Goal: Task Accomplishment & Management: Complete application form

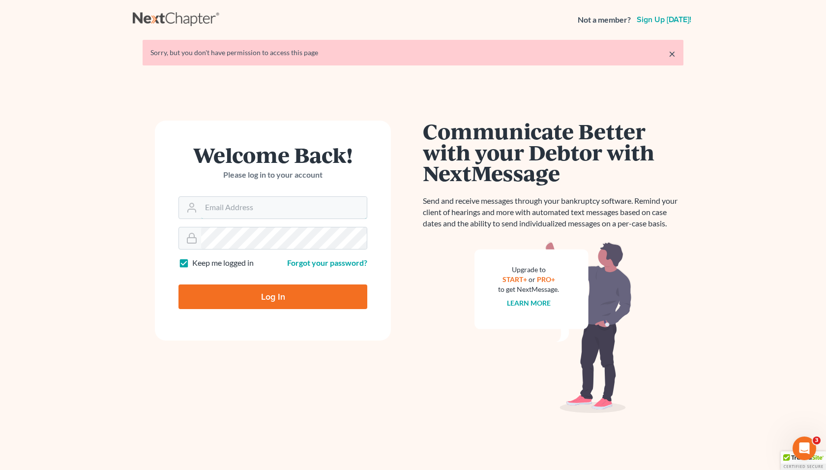
type input "[PERSON_NAME][EMAIL_ADDRESS][DOMAIN_NAME]"
click at [281, 298] on input "Log In" at bounding box center [273, 296] width 189 height 25
type input "Thinking..."
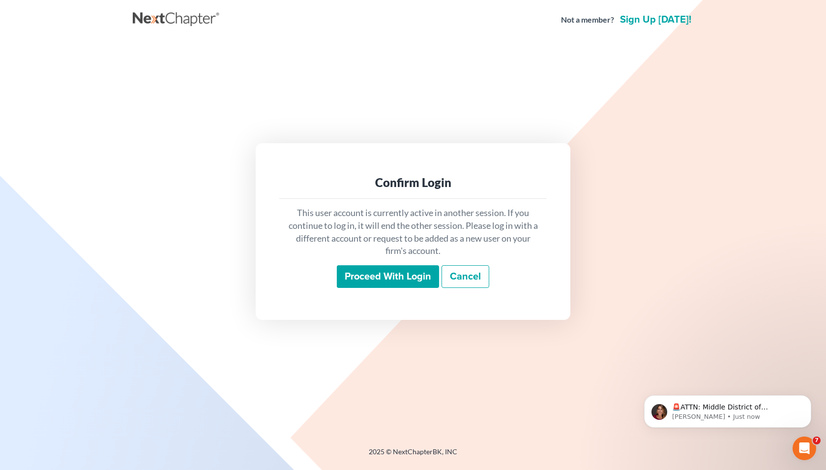
click at [425, 277] on input "Proceed with login" at bounding box center [388, 276] width 102 height 23
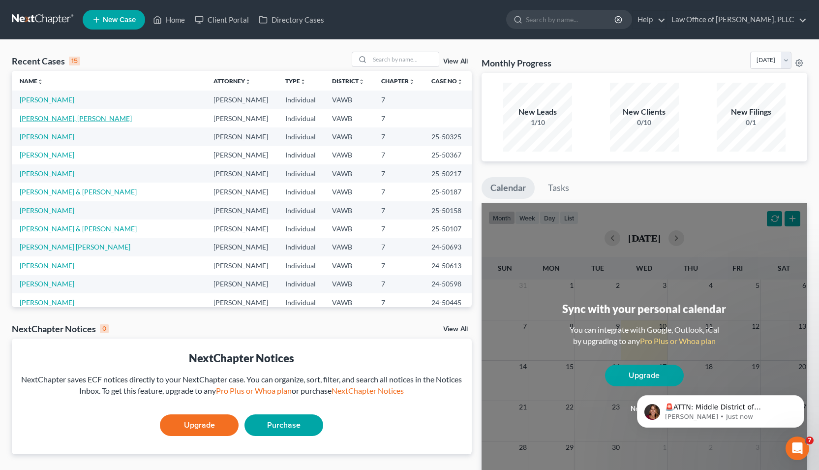
click at [60, 118] on link "[PERSON_NAME], [PERSON_NAME]" at bounding box center [76, 118] width 112 height 8
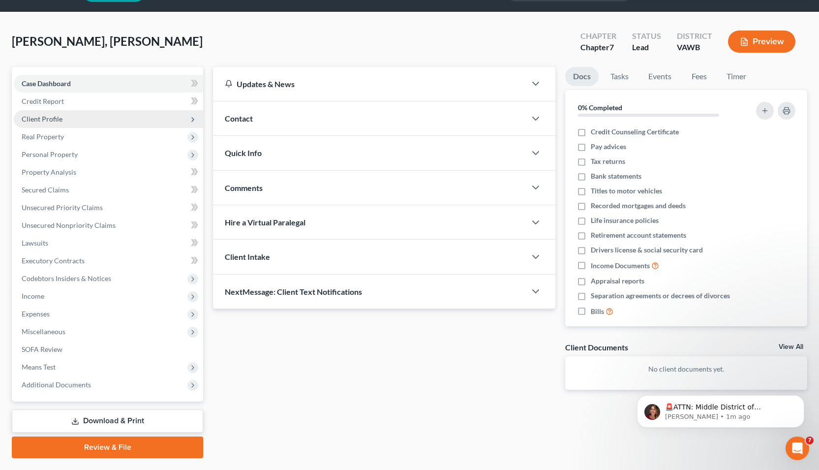
scroll to position [53, 0]
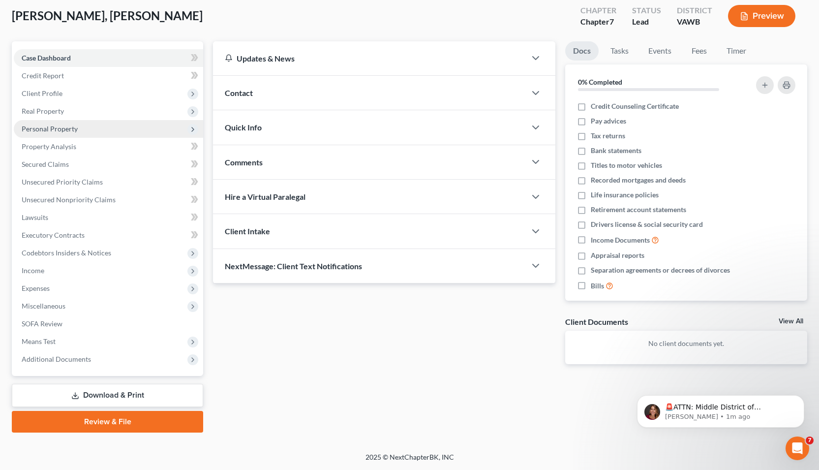
click at [48, 132] on span "Personal Property" at bounding box center [50, 128] width 56 height 8
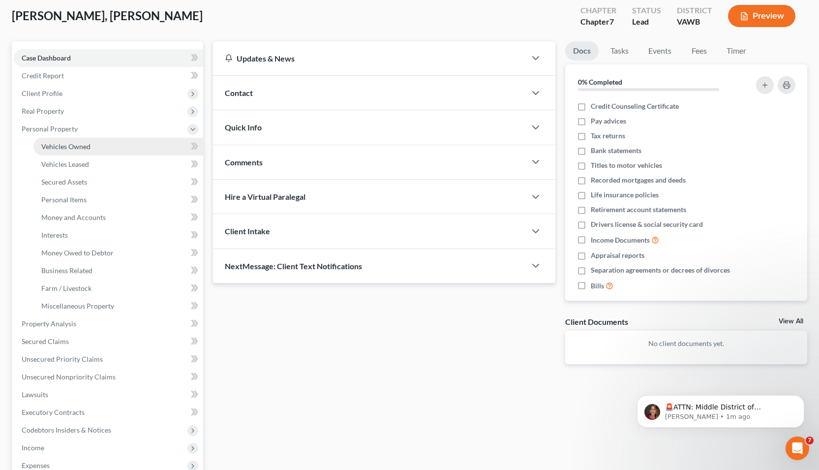
click at [85, 149] on span "Vehicles Owned" at bounding box center [65, 146] width 49 height 8
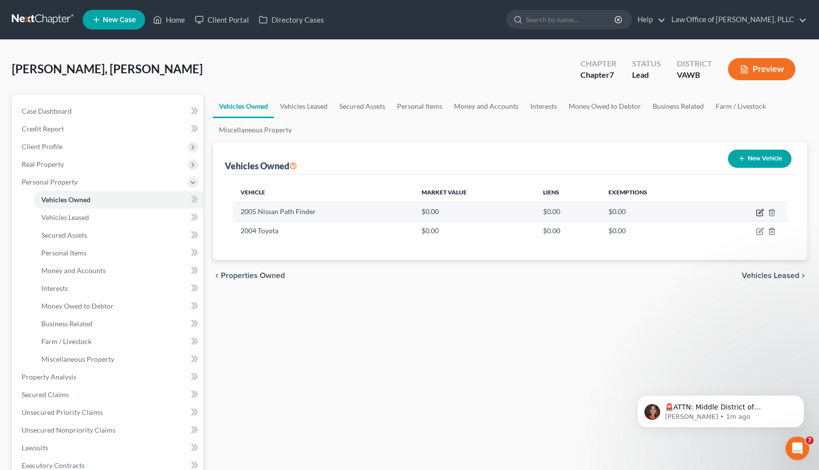
click at [757, 212] on icon "button" at bounding box center [760, 213] width 8 height 8
select select "0"
select select "21"
select select "3"
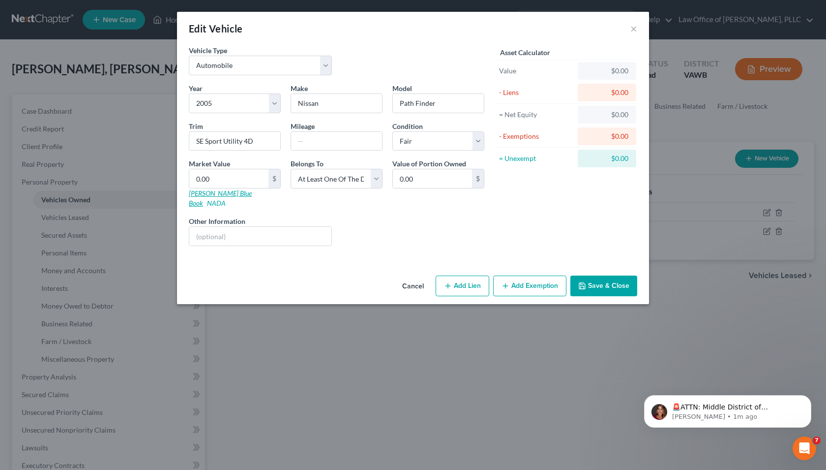
click at [211, 195] on link "[PERSON_NAME] Blue Book" at bounding box center [220, 198] width 63 height 18
click at [374, 182] on select "Select Debtor 1 Only Debtor 2 Only Debtor 1 And Debtor 2 Only At Least One Of T…" at bounding box center [337, 179] width 92 height 20
select select
click at [291, 169] on select "Select Debtor 1 Only Debtor 2 Only Debtor 1 And Debtor 2 Only At Least One Of T…" at bounding box center [337, 179] width 92 height 20
click at [363, 181] on select "Select Debtor 1 Only Debtor 2 Only Debtor 1 And Debtor 2 Only At Least One Of T…" at bounding box center [337, 179] width 92 height 20
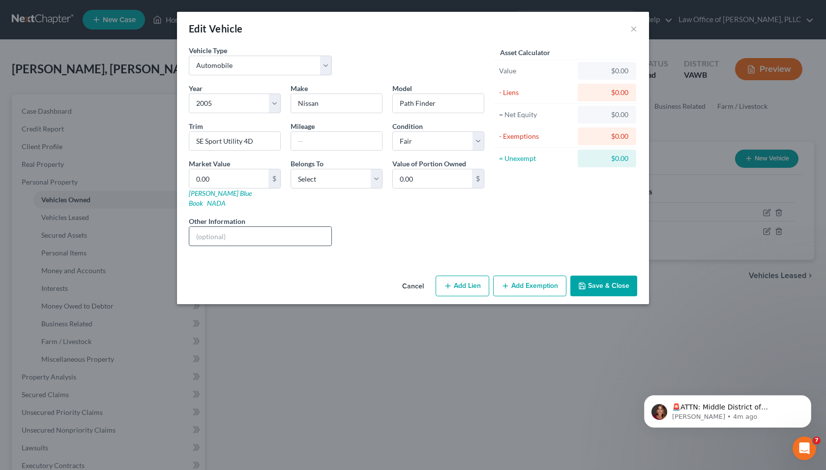
click at [281, 227] on input "text" at bounding box center [260, 236] width 142 height 19
type input "Wife"
click at [639, 30] on div "Edit Vehicle ×" at bounding box center [413, 28] width 472 height 33
click at [632, 29] on button "×" at bounding box center [634, 29] width 7 height 12
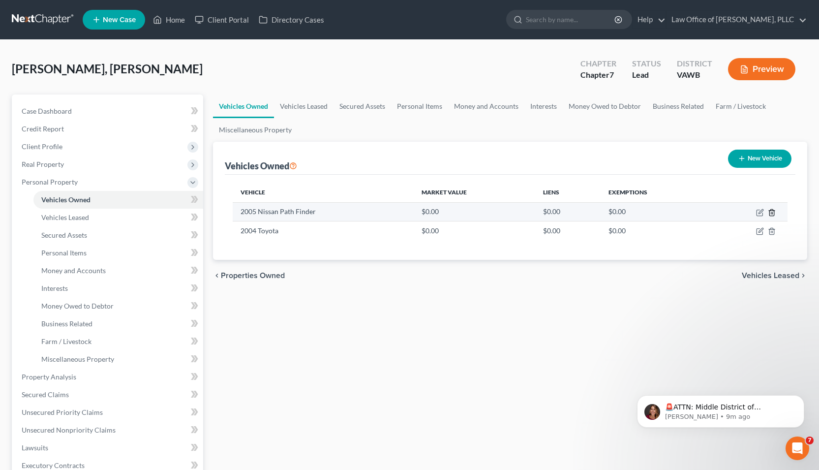
click at [775, 212] on icon "button" at bounding box center [772, 213] width 8 height 8
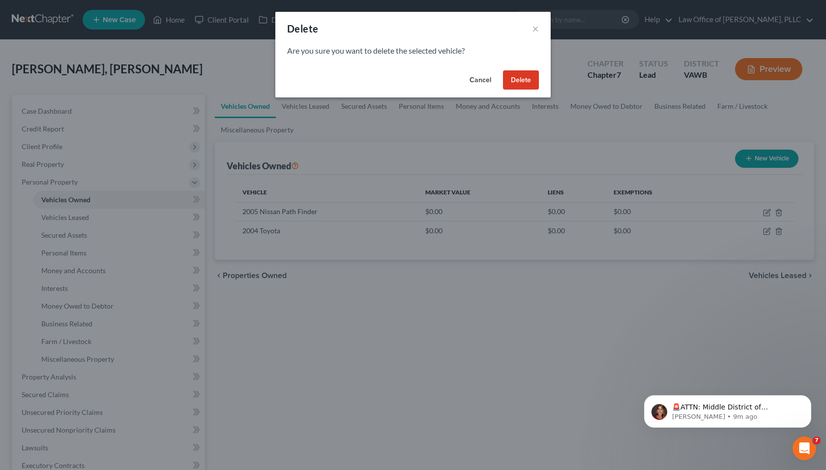
click at [527, 71] on button "Delete" at bounding box center [521, 80] width 36 height 20
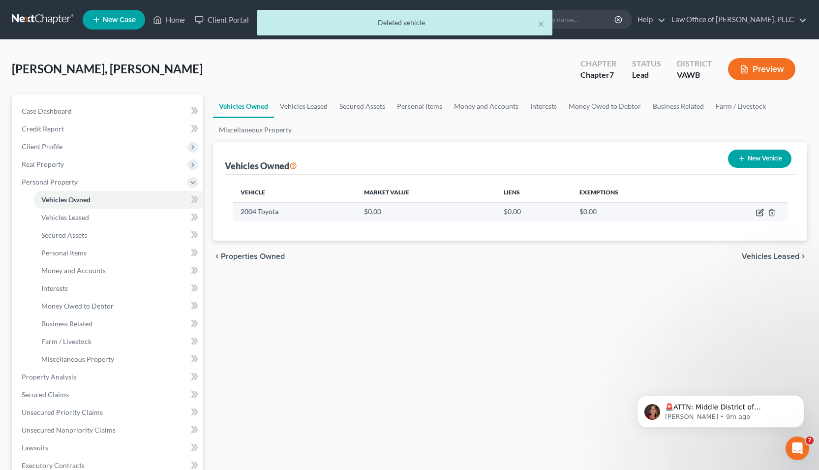
click at [758, 213] on icon "button" at bounding box center [760, 211] width 4 height 4
select select "0"
select select "22"
select select "0"
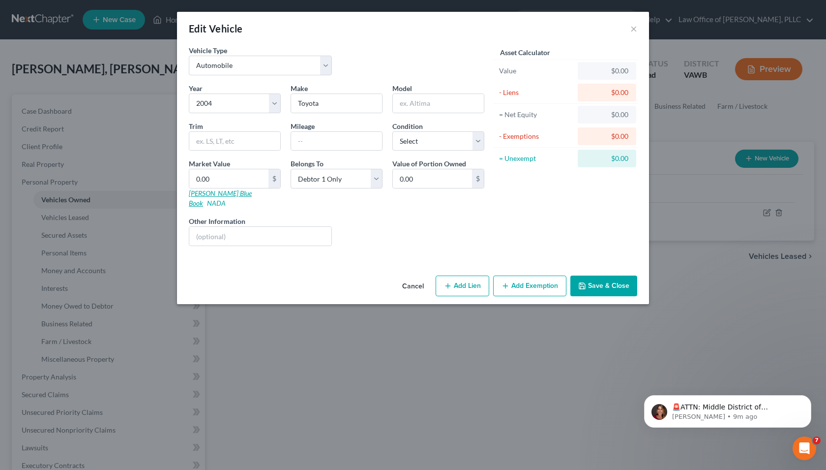
click at [211, 196] on link "[PERSON_NAME] Blue Book" at bounding box center [220, 198] width 63 height 18
click at [430, 101] on input "text" at bounding box center [438, 103] width 91 height 19
type input "S"
type input "SEDAN 4 DOOR"
type input "SE"
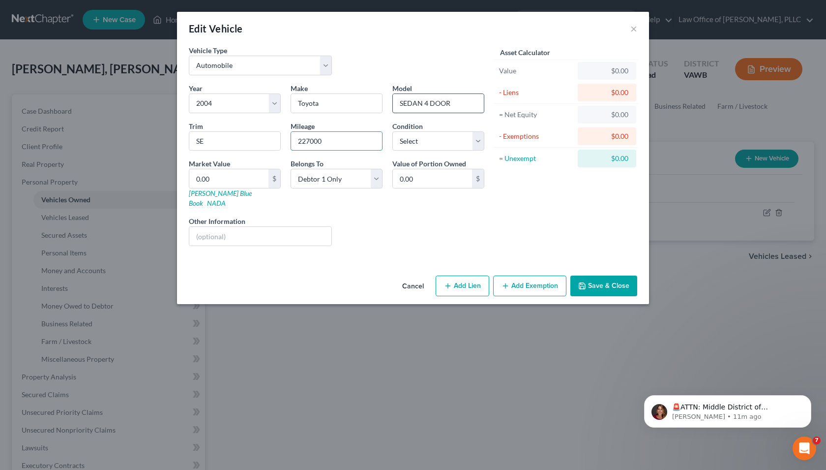
type input "227000"
click at [445, 145] on select "Select Excellent Very Good Good Fair Poor" at bounding box center [438, 141] width 92 height 20
select select "4"
click at [392, 131] on select "Select Excellent Very Good Good Fair Poor" at bounding box center [438, 141] width 92 height 20
drag, startPoint x: 235, startPoint y: 175, endPoint x: 183, endPoint y: 171, distance: 51.8
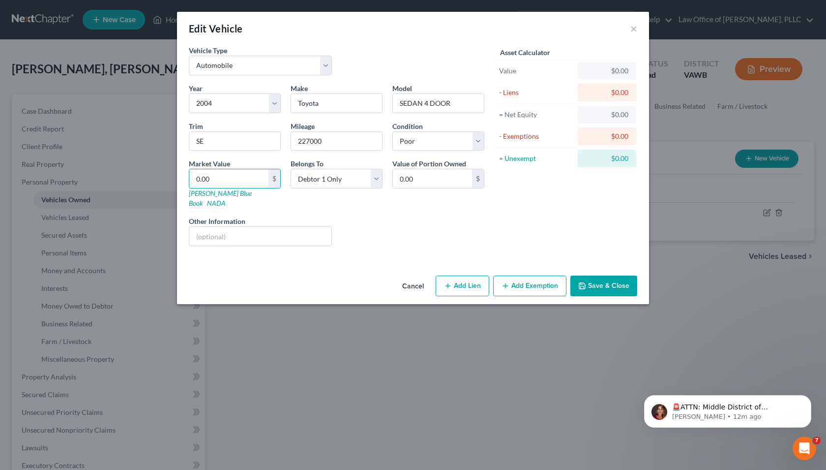
click at [184, 171] on div "Market Value 0.00 $ [PERSON_NAME] Blue Book NADA" at bounding box center [235, 183] width 102 height 50
type input "2"
type input "2.00"
type input "29"
type input "29.00"
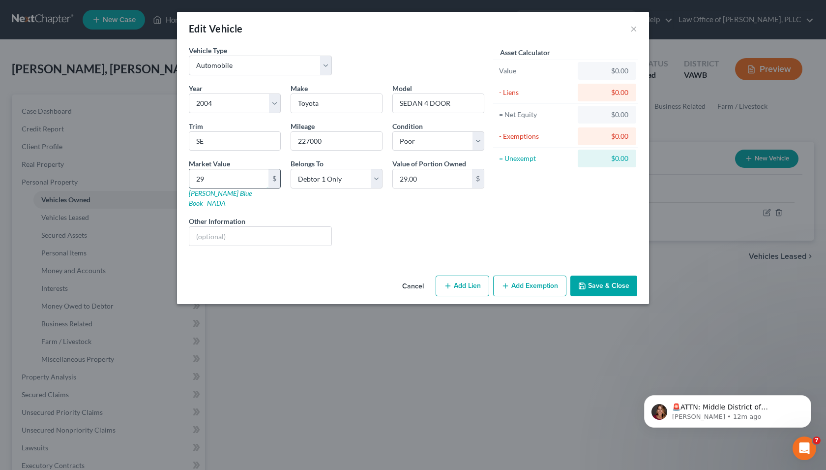
type input "293"
type input "293.00"
type input "2933"
type input "2,933.00"
type input "2,9336"
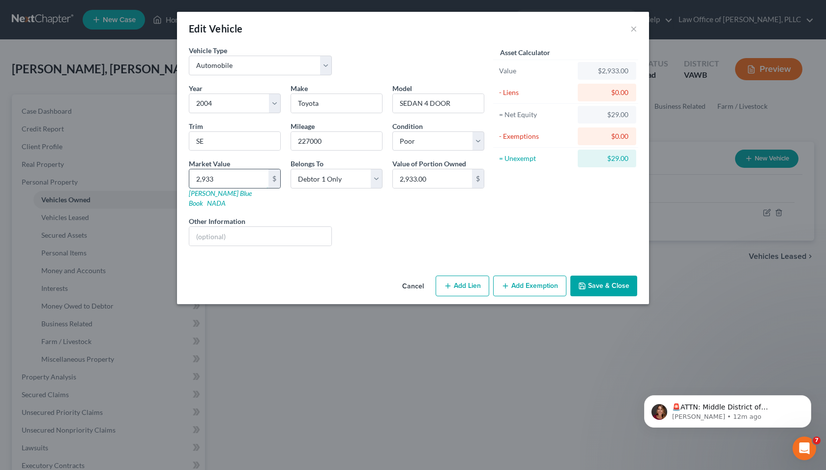
type input "29,336.00"
type input "29,33"
type input "2,933.00"
type input "2,93"
type input "293.00"
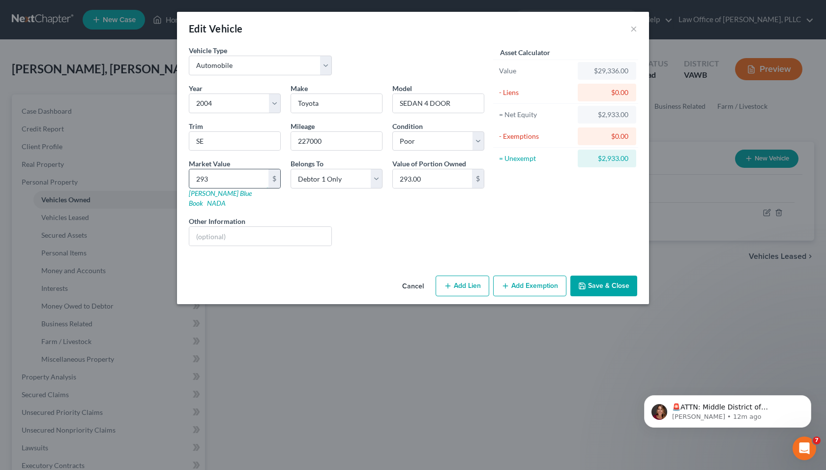
type input "29"
type input "29.00"
type input "293"
type input "293.00"
type input "2936"
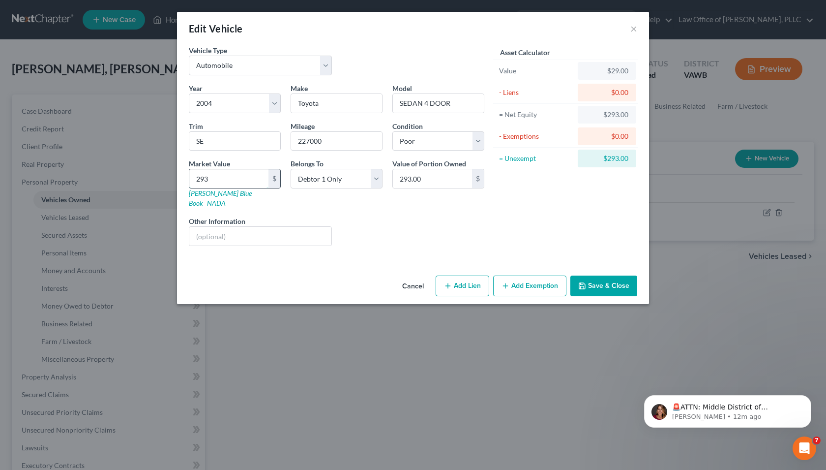
type input "2,936.00"
type input "2,936"
click at [611, 279] on button "Save & Close" at bounding box center [604, 285] width 67 height 21
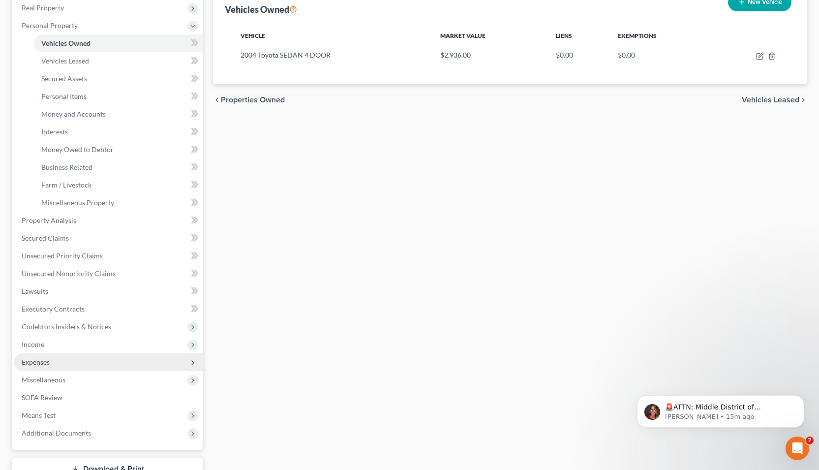
scroll to position [157, 0]
click at [45, 348] on span "Income" at bounding box center [108, 344] width 189 height 18
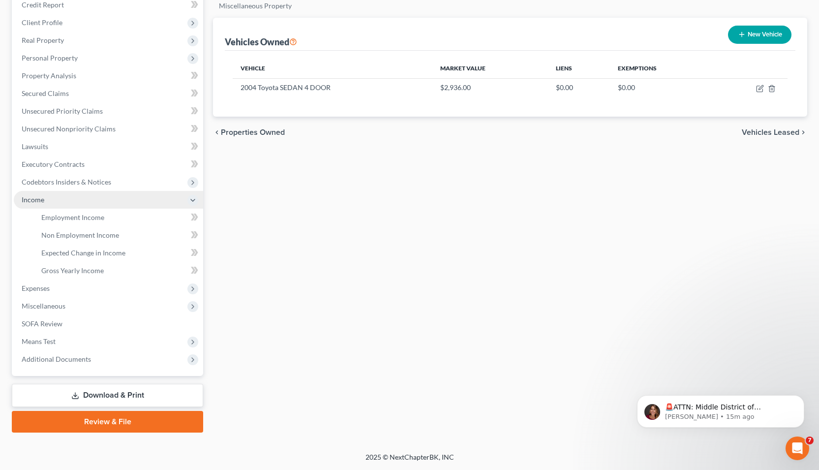
scroll to position [124, 0]
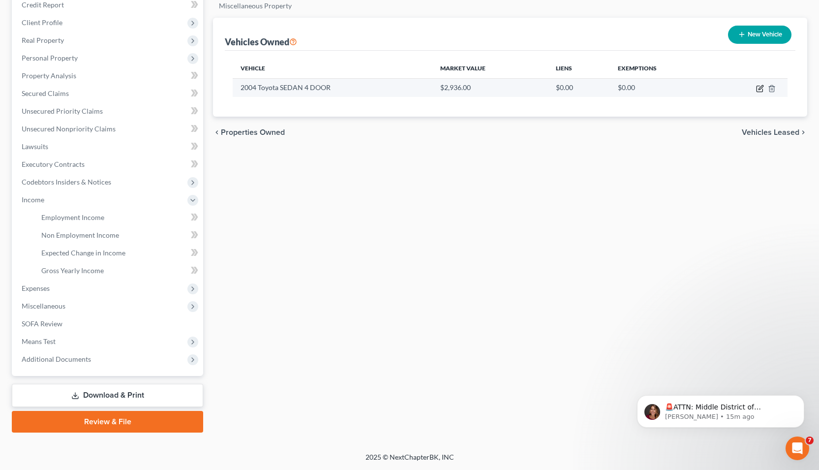
click at [758, 89] on icon "button" at bounding box center [760, 89] width 8 height 8
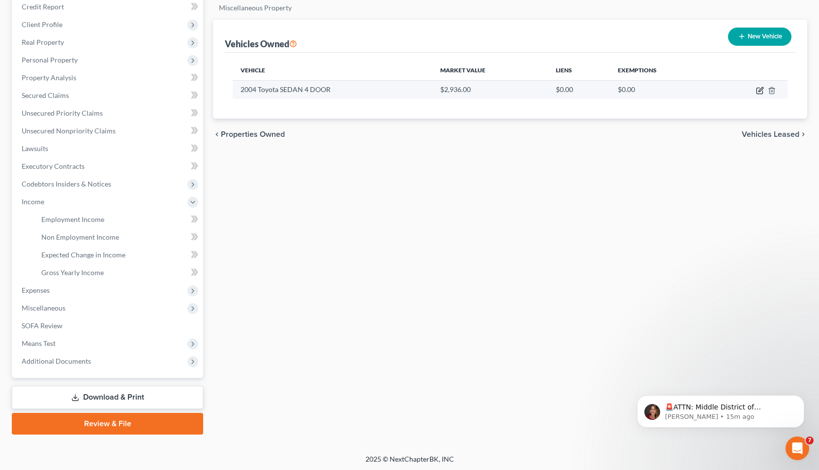
select select "0"
select select "22"
select select "4"
select select "0"
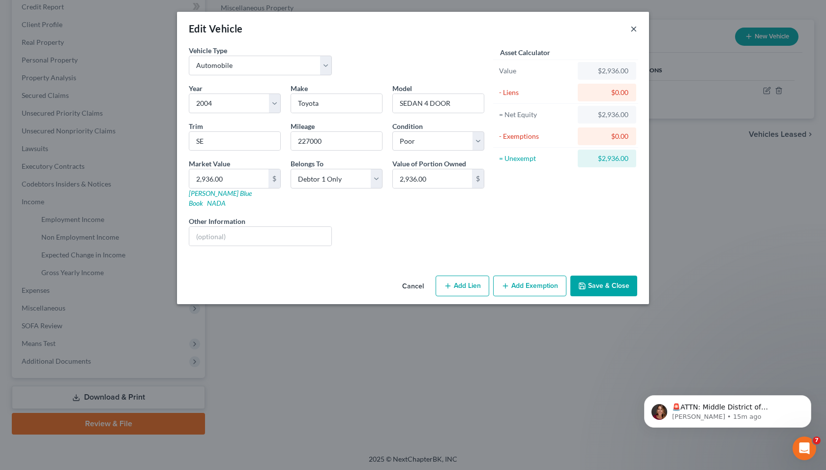
click at [637, 29] on button "×" at bounding box center [634, 29] width 7 height 12
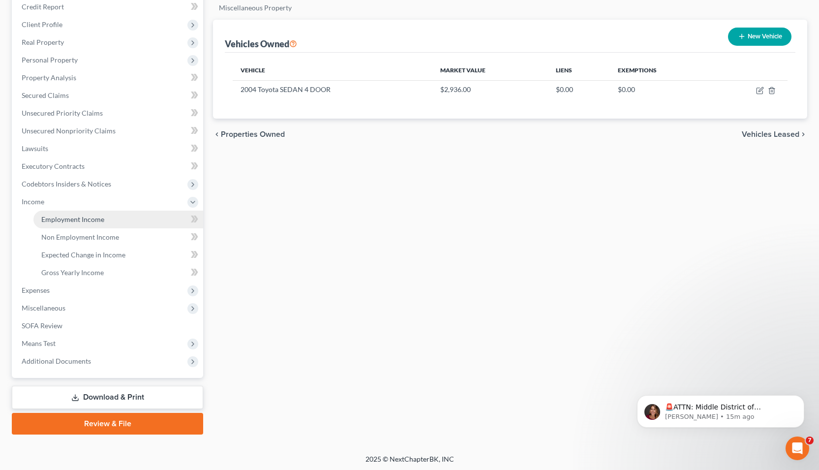
click at [67, 219] on span "Employment Income" at bounding box center [72, 219] width 63 height 8
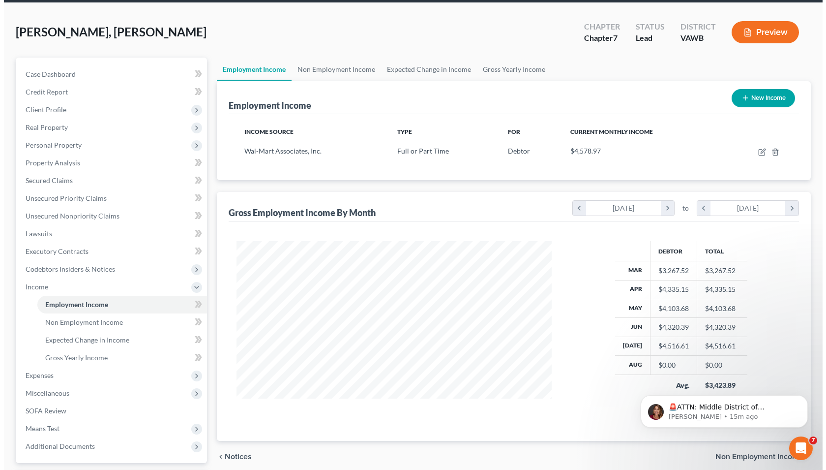
scroll to position [42, 0]
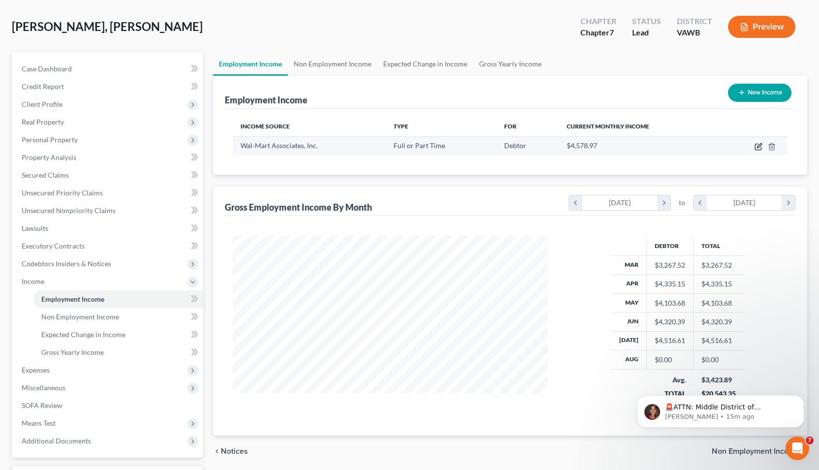
click at [758, 145] on icon "button" at bounding box center [759, 145] width 4 height 4
select select "0"
select select "2"
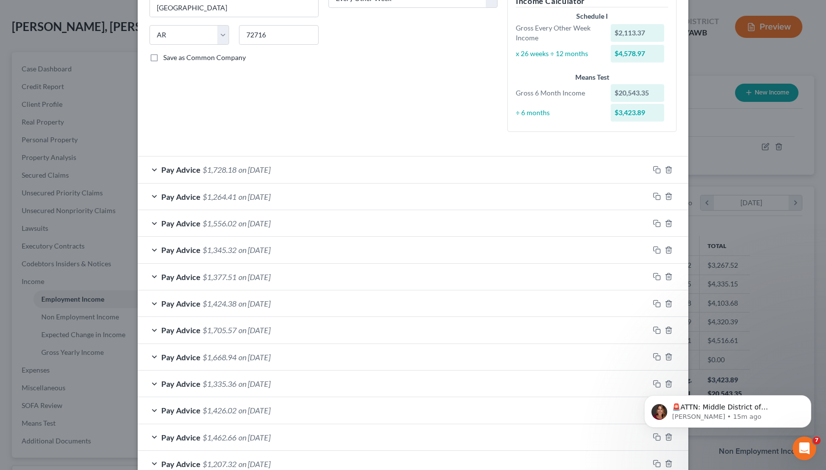
scroll to position [240, 0]
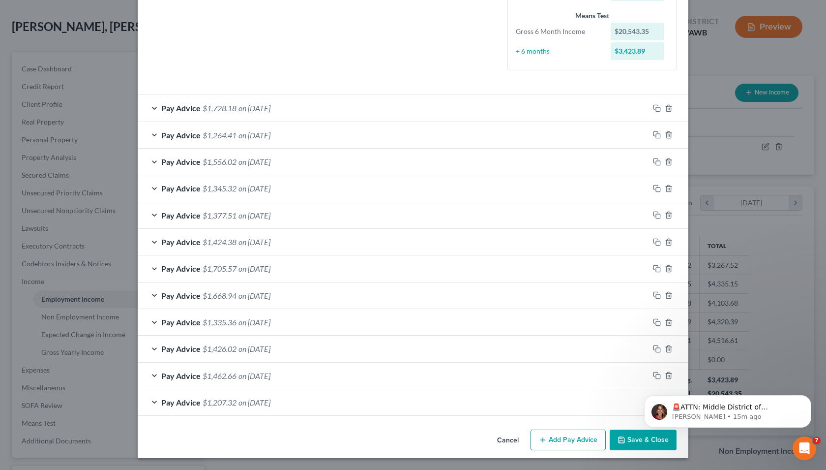
click at [564, 442] on button "Add Pay Advice" at bounding box center [568, 439] width 75 height 21
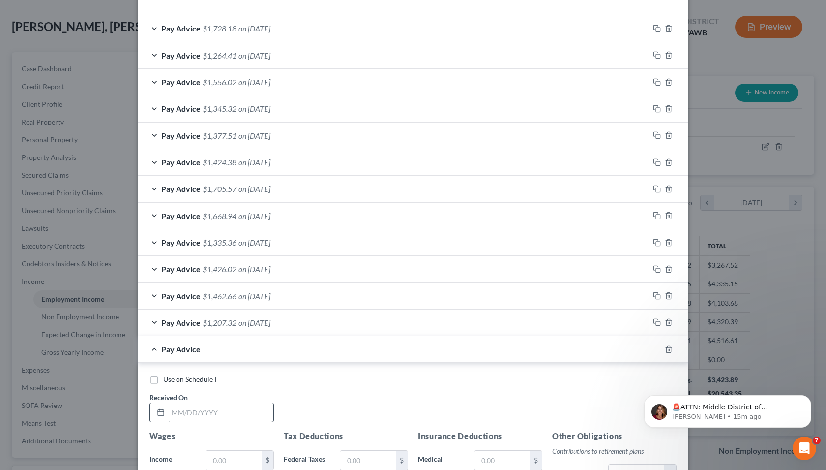
scroll to position [321, 0]
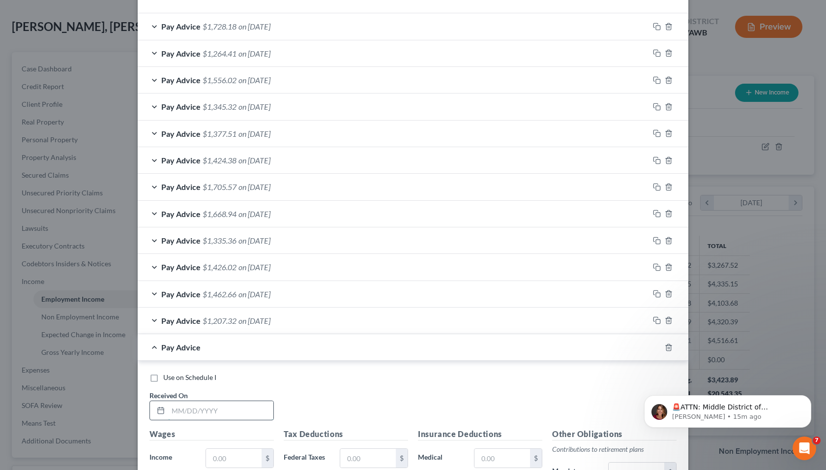
click at [199, 412] on input "text" at bounding box center [220, 410] width 105 height 19
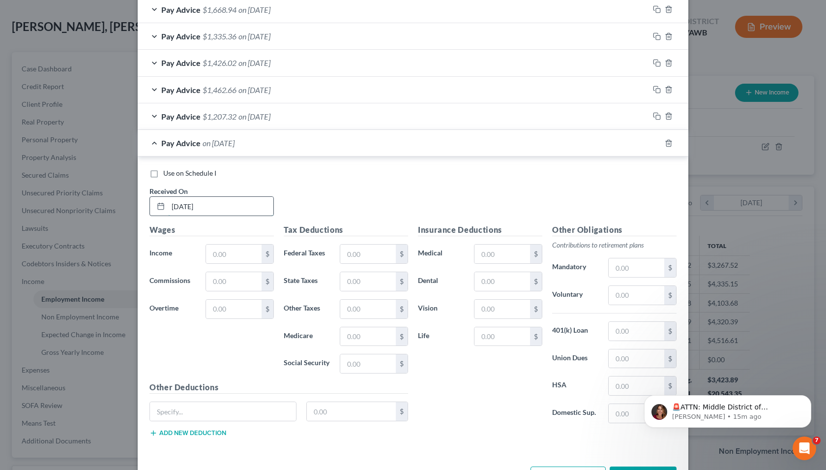
scroll to position [562, 0]
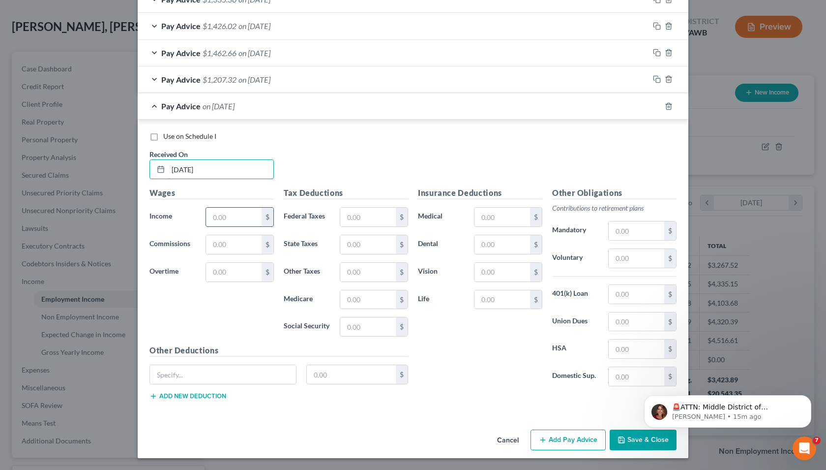
type input "[DATE]"
click at [232, 224] on input "text" at bounding box center [234, 217] width 56 height 19
click at [209, 276] on input "text" at bounding box center [234, 272] width 56 height 19
type input "323.86"
click at [231, 219] on input "text" at bounding box center [234, 217] width 56 height 19
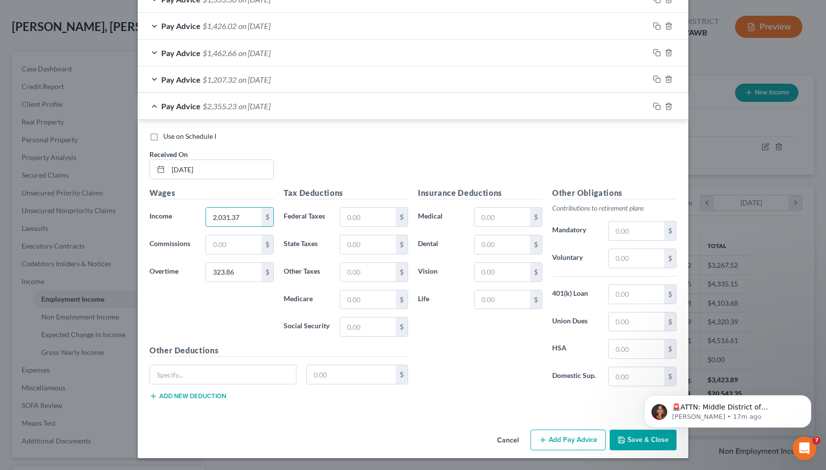
type input "2,031.37"
click at [412, 178] on div "Use on Schedule I Received On * [DATE]" at bounding box center [413, 159] width 537 height 56
click at [383, 220] on input "text" at bounding box center [368, 217] width 56 height 19
type input "123.49"
click at [370, 247] on input "text" at bounding box center [368, 244] width 56 height 19
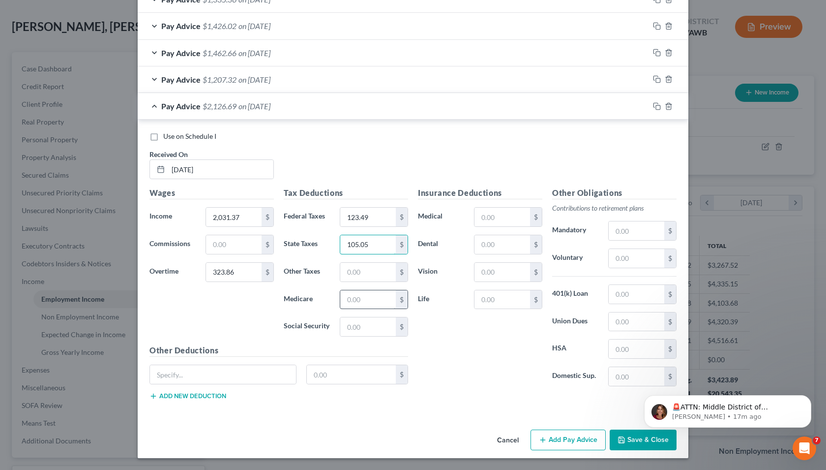
type input "105.05"
click at [361, 302] on input "text" at bounding box center [368, 299] width 56 height 19
type input "33.87"
click at [355, 331] on input "text" at bounding box center [368, 326] width 56 height 19
type input "144.83"
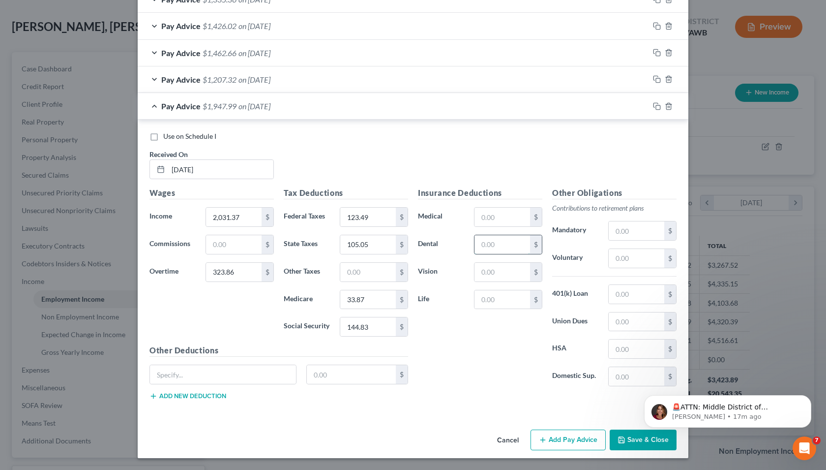
click at [496, 247] on input "text" at bounding box center [503, 244] width 56 height 19
type input "19.40"
click at [257, 373] on input "text" at bounding box center [223, 374] width 146 height 19
type input "INSTAPAY DED"
type input "350.00"
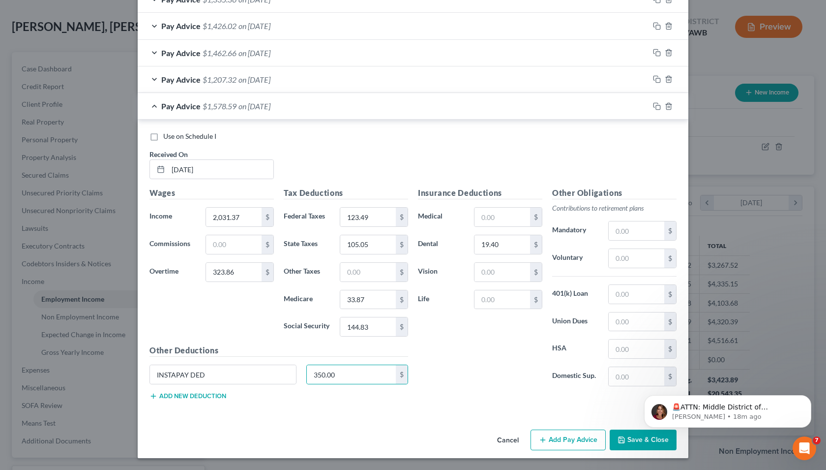
click at [548, 445] on button "Add Pay Advice" at bounding box center [568, 439] width 75 height 21
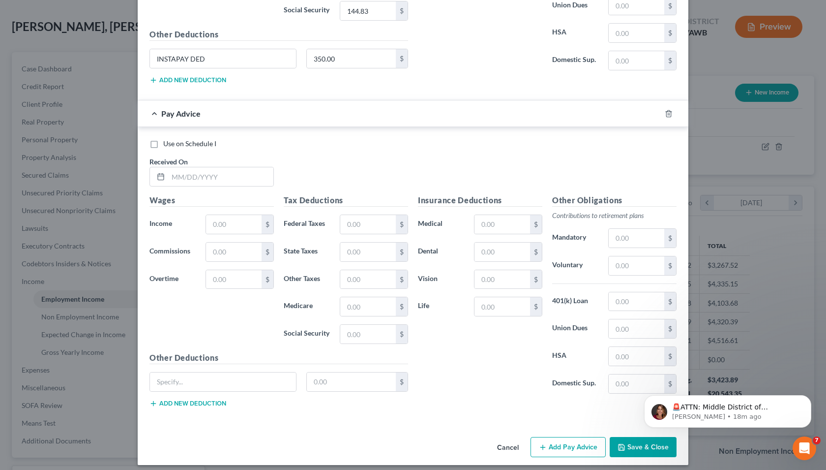
scroll to position [885, 0]
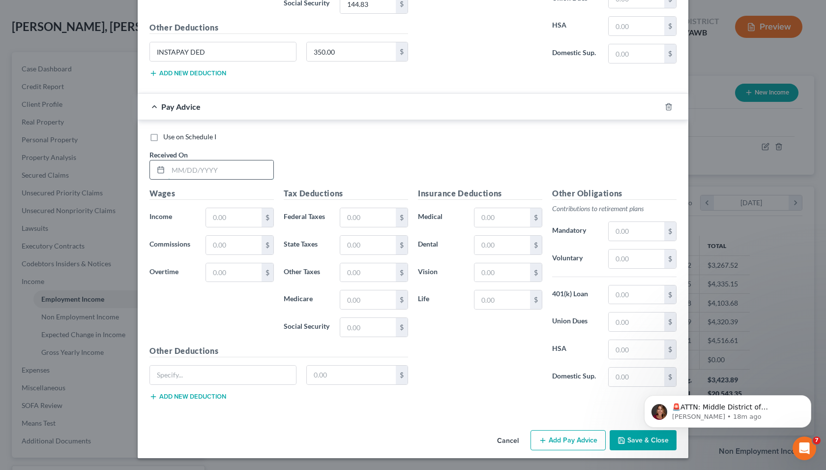
click at [234, 172] on input "text" at bounding box center [220, 169] width 105 height 19
type input "[DATE]"
click at [220, 217] on input "text" at bounding box center [234, 217] width 56 height 19
type input "1,304.77"
click at [369, 220] on input "text" at bounding box center [368, 217] width 56 height 19
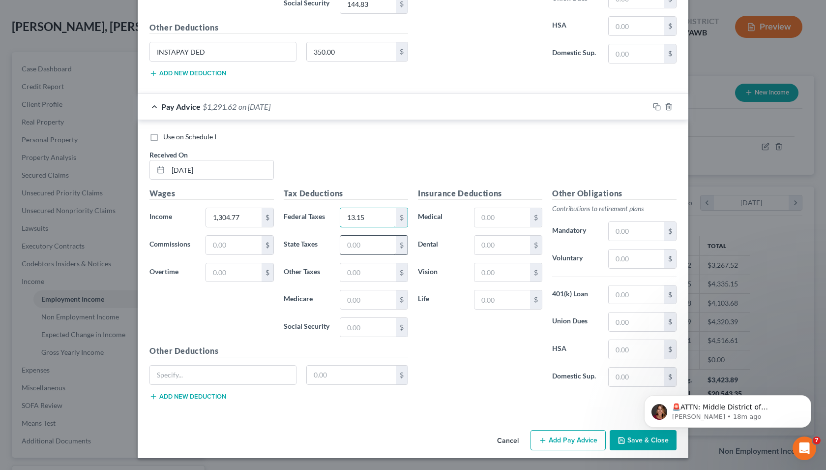
type input "13.15"
click at [360, 249] on input "text" at bounding box center [368, 245] width 56 height 19
type input "44.65"
click at [361, 298] on input "text" at bounding box center [368, 299] width 56 height 19
type input "18.64"
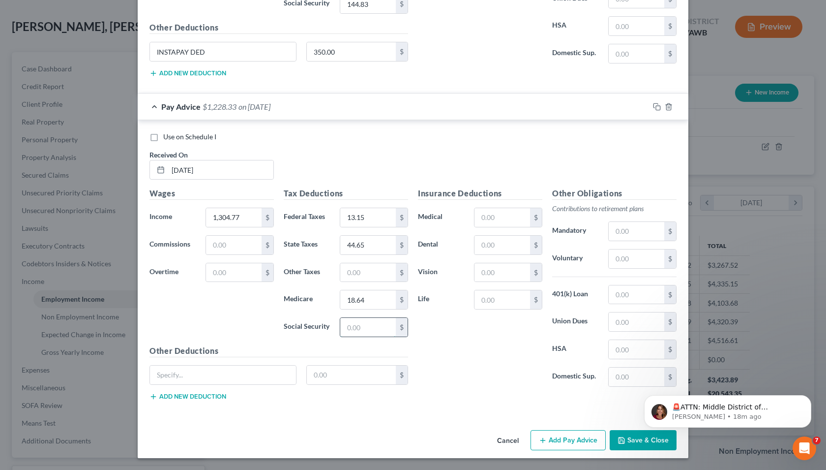
click at [361, 330] on input "text" at bounding box center [368, 327] width 56 height 19
type input "79.69"
click at [488, 240] on input "text" at bounding box center [503, 245] width 56 height 19
type input "19.40"
click at [217, 379] on input "text" at bounding box center [223, 374] width 146 height 19
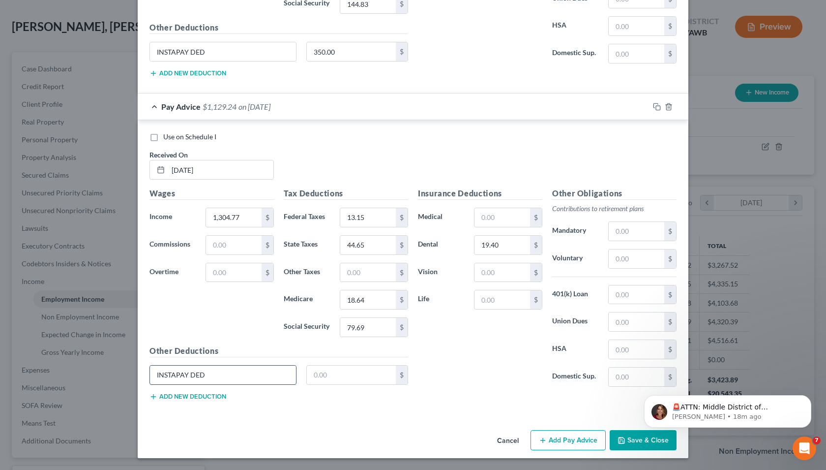
type input "INSTAPAY DED"
type input "200.00"
click at [563, 443] on button "Add Pay Advice" at bounding box center [568, 440] width 75 height 21
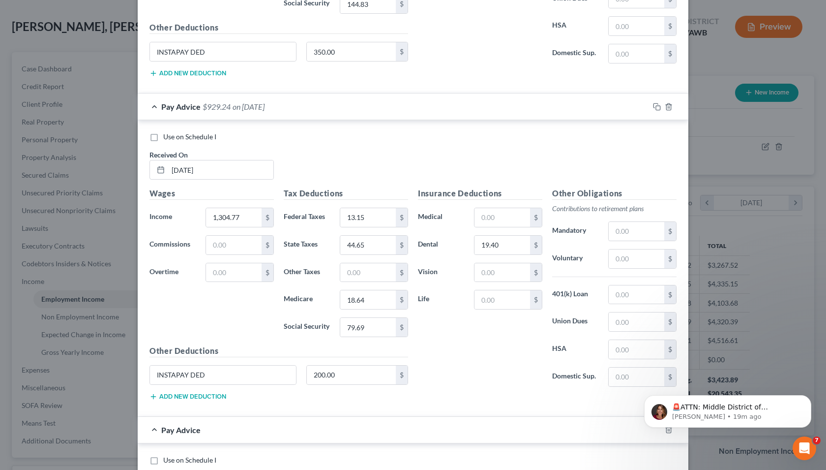
scroll to position [1208, 0]
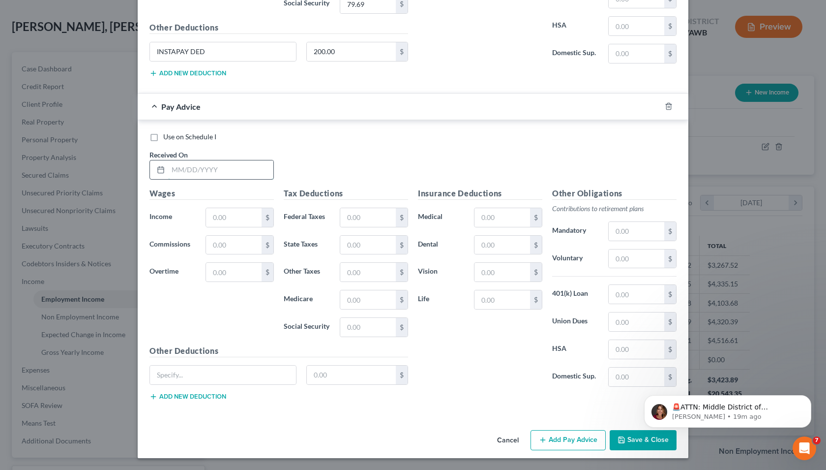
click at [219, 172] on input "text" at bounding box center [220, 169] width 105 height 19
type input "[DATE]"
click at [225, 211] on input "text" at bounding box center [234, 217] width 56 height 19
type input "1"
drag, startPoint x: 201, startPoint y: 278, endPoint x: 214, endPoint y: 274, distance: 13.9
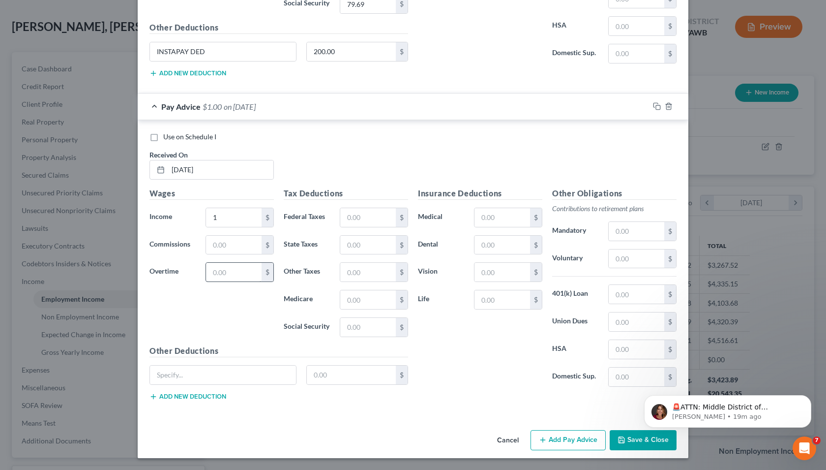
click at [208, 276] on div "$" at bounding box center [240, 272] width 78 height 20
click at [213, 274] on input "text" at bounding box center [234, 272] width 56 height 19
type input "5.45"
click at [228, 219] on input "1" at bounding box center [234, 217] width 56 height 19
type input "2,079.37"
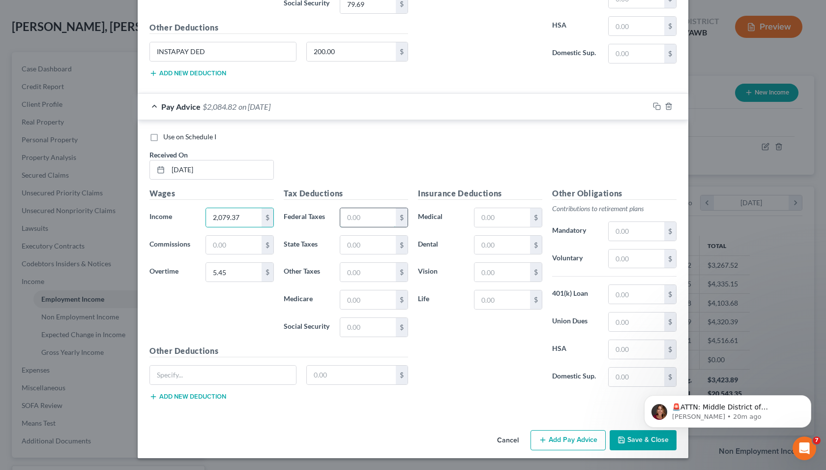
click at [376, 221] on input "text" at bounding box center [368, 217] width 56 height 19
type input "91.15"
click at [365, 246] on input "text" at bounding box center [368, 245] width 56 height 19
type input "89.50"
click at [360, 304] on input "text" at bounding box center [368, 299] width 56 height 19
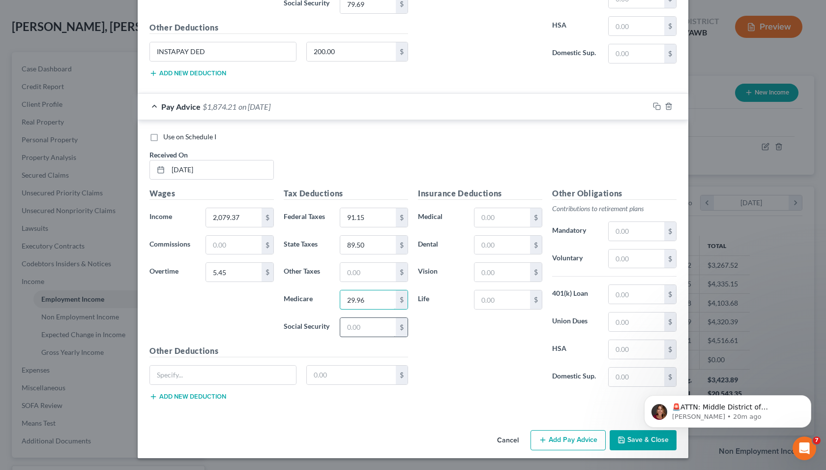
type input "29.96"
click at [361, 329] on input "text" at bounding box center [368, 327] width 56 height 19
type input "128.05"
click at [494, 250] on input "text" at bounding box center [503, 245] width 56 height 19
type input "19.40"
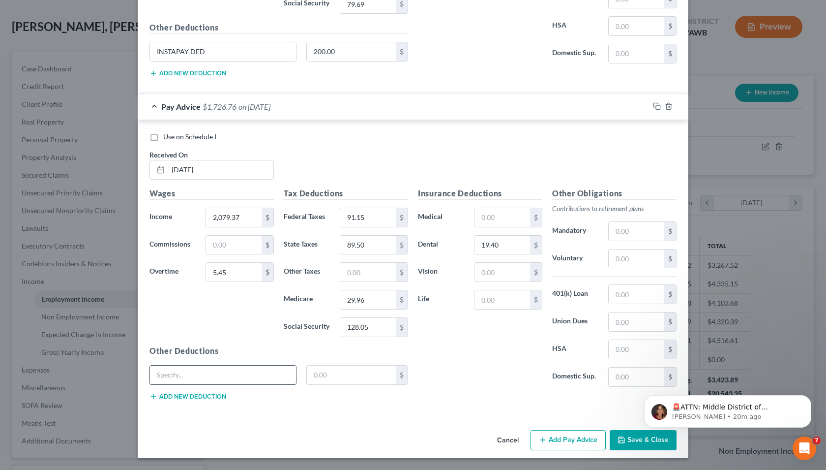
click at [194, 377] on input "text" at bounding box center [223, 374] width 146 height 19
type input "INSTAPAY DED"
type input "100.00"
click at [570, 440] on button "Add Pay Advice" at bounding box center [568, 440] width 75 height 21
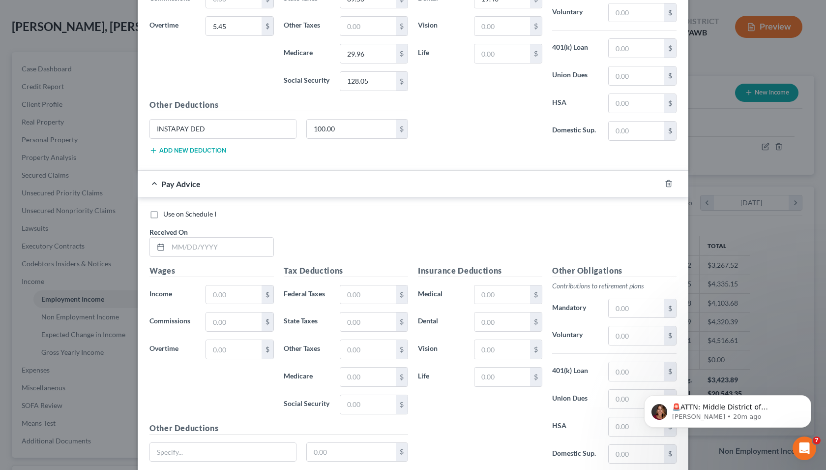
scroll to position [1531, 0]
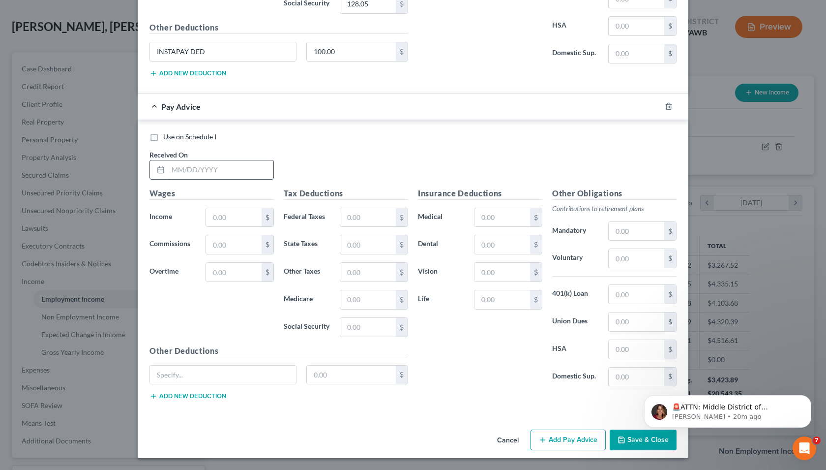
click at [202, 172] on input "text" at bounding box center [220, 169] width 105 height 19
type input "[DATE]"
click at [221, 222] on input "text" at bounding box center [234, 217] width 56 height 19
type input "2,015.80"
click at [222, 263] on input "text" at bounding box center [234, 272] width 56 height 19
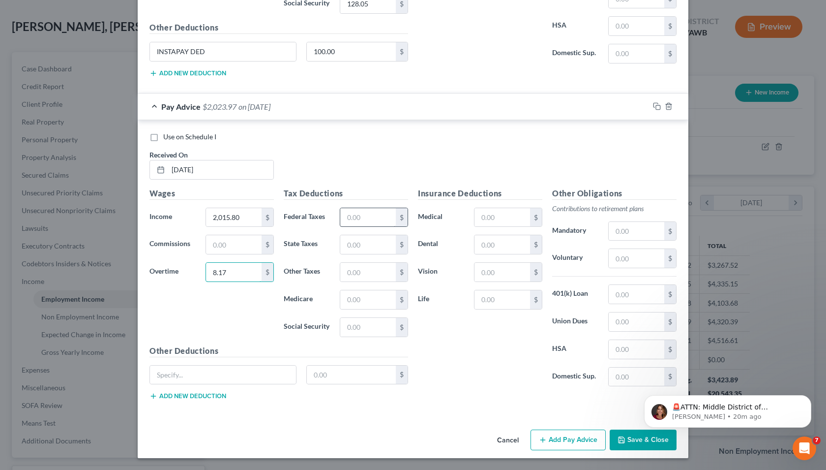
type input "8.17"
click at [374, 220] on input "text" at bounding box center [368, 217] width 56 height 19
type input "85.07"
click at [365, 243] on input "text" at bounding box center [368, 244] width 56 height 19
type input "86.00"
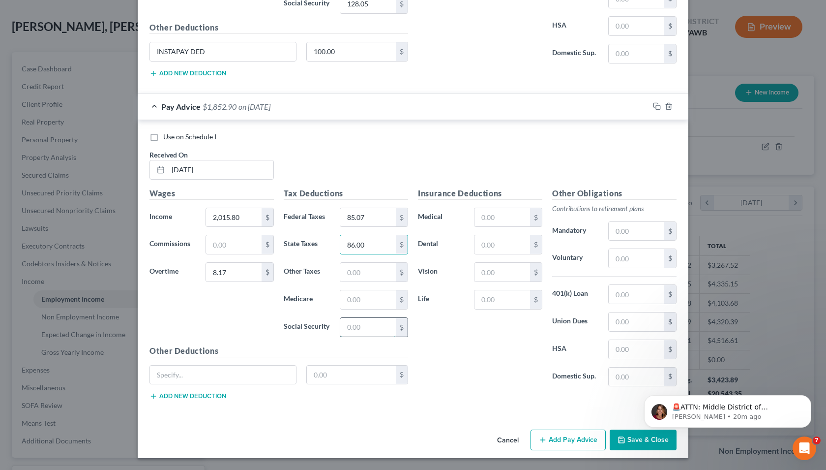
click at [360, 326] on input "text" at bounding box center [368, 327] width 56 height 19
type input "124.29"
click at [355, 300] on input "text" at bounding box center [368, 299] width 56 height 19
type input "29.07"
click at [479, 244] on input "text" at bounding box center [503, 244] width 56 height 19
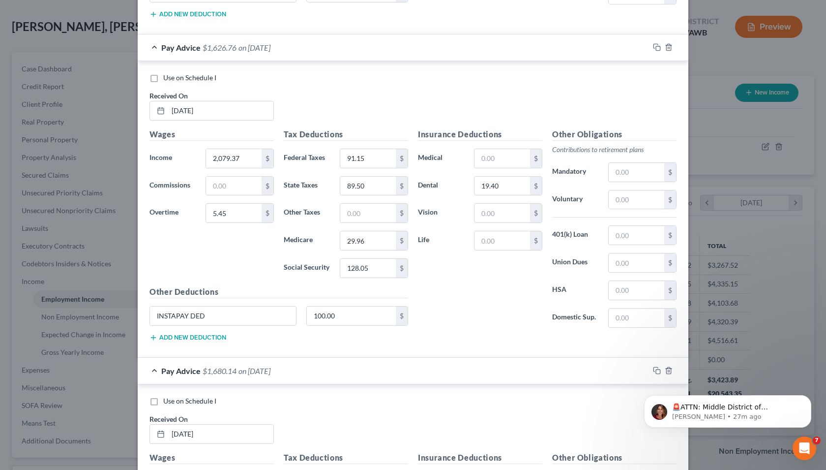
scroll to position [1266, 0]
type input "19.40"
drag, startPoint x: 351, startPoint y: 317, endPoint x: 345, endPoint y: 318, distance: 6.1
click at [345, 318] on input "100.00" at bounding box center [352, 316] width 90 height 19
drag, startPoint x: 206, startPoint y: 313, endPoint x: 144, endPoint y: 314, distance: 62.0
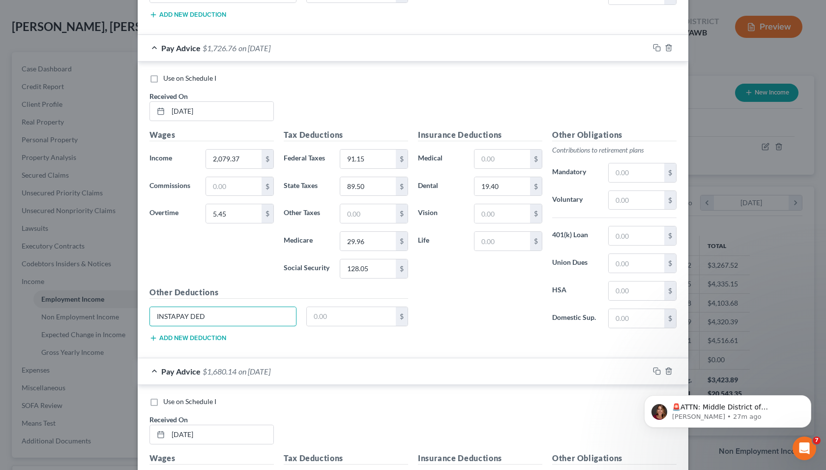
click at [145, 314] on div "INSTAPAY DED" at bounding box center [223, 316] width 157 height 20
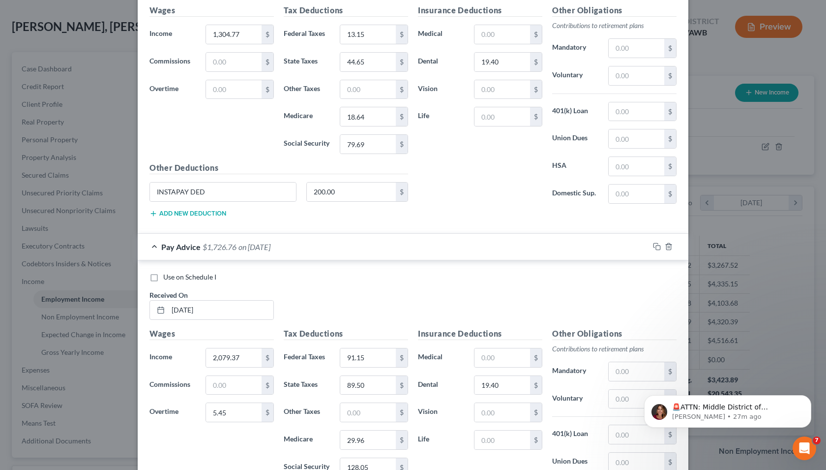
scroll to position [1013, 0]
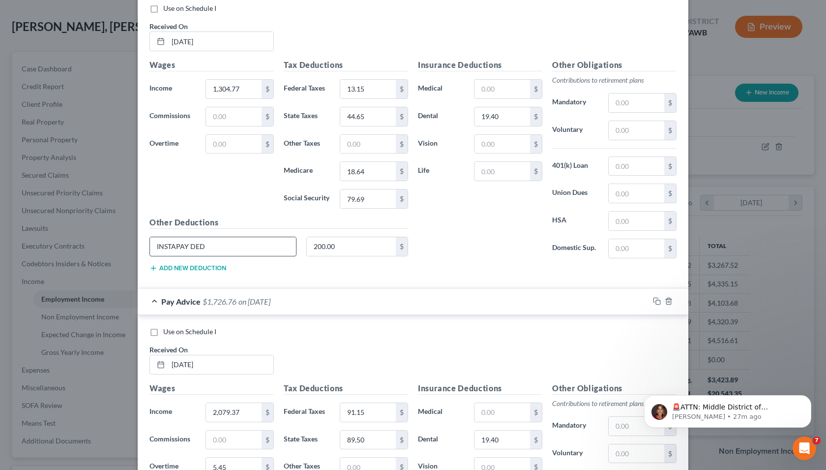
drag, startPoint x: 221, startPoint y: 250, endPoint x: 155, endPoint y: 247, distance: 66.4
click at [155, 247] on input "INSTAPAY DED" at bounding box center [223, 246] width 146 height 19
type input "I"
drag, startPoint x: 349, startPoint y: 246, endPoint x: 301, endPoint y: 246, distance: 47.7
click at [301, 246] on div "200.00 $" at bounding box center [357, 247] width 112 height 20
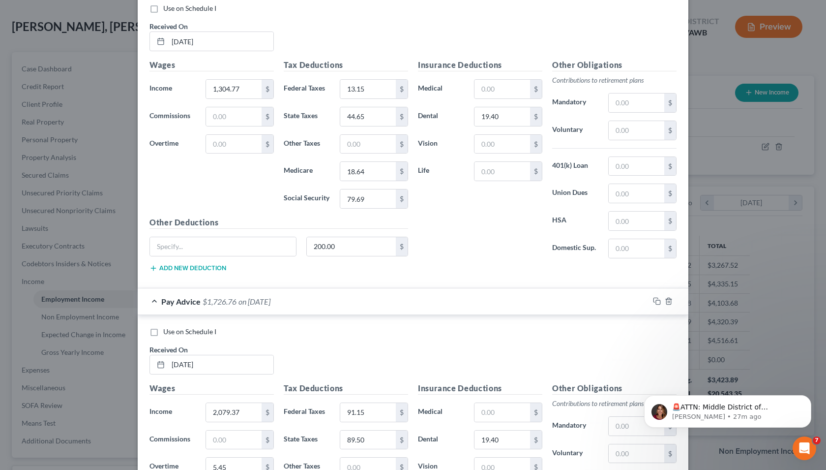
click at [301, 246] on div "200.00 $" at bounding box center [357, 247] width 112 height 20
click at [341, 248] on input "200.00" at bounding box center [352, 246] width 90 height 19
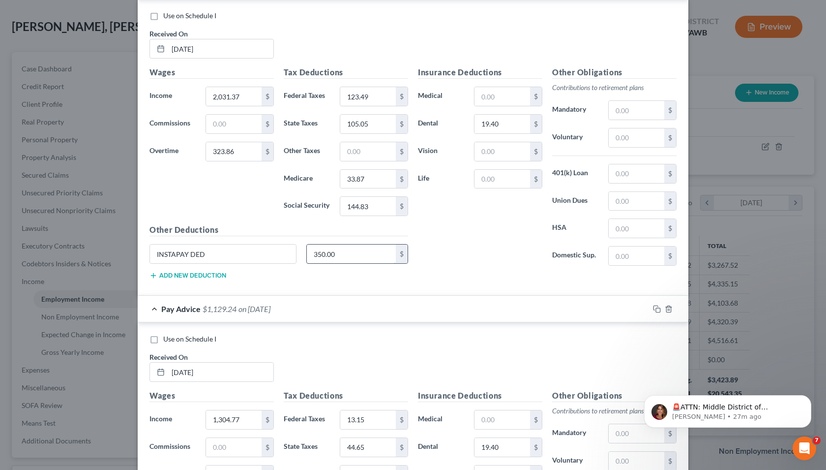
drag, startPoint x: 337, startPoint y: 254, endPoint x: 350, endPoint y: 255, distance: 12.8
click at [350, 255] on input "350.00" at bounding box center [352, 253] width 90 height 19
drag, startPoint x: 220, startPoint y: 258, endPoint x: 136, endPoint y: 256, distance: 84.1
click at [138, 256] on div "Use on Schedule I Received On * [DATE] Wages Income * 2,031.37 $ Commissions $ …" at bounding box center [413, 147] width 551 height 296
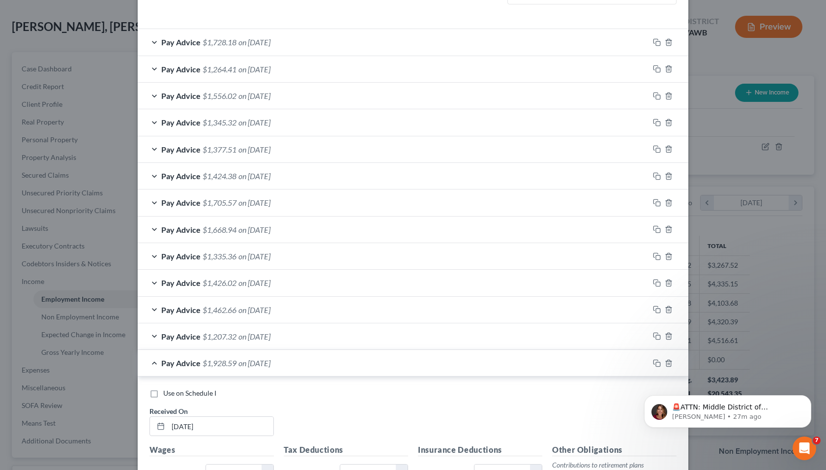
scroll to position [304, 0]
click at [150, 365] on div "Pay Advice $1,928.59 on [DATE]" at bounding box center [394, 364] width 512 height 26
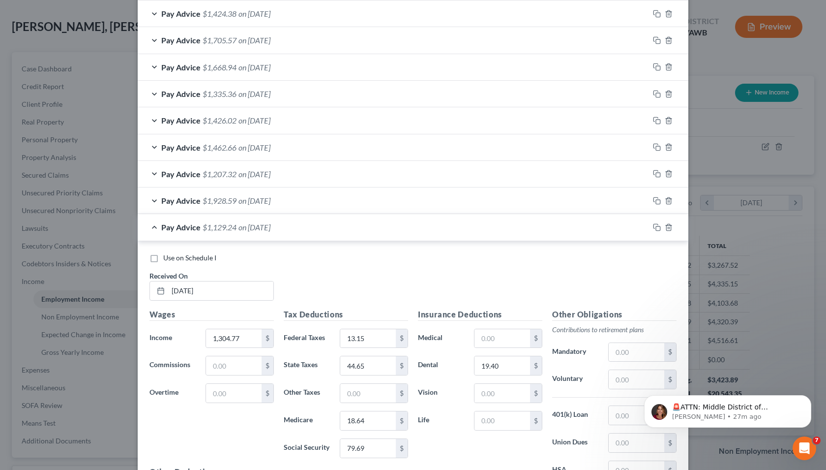
scroll to position [465, 0]
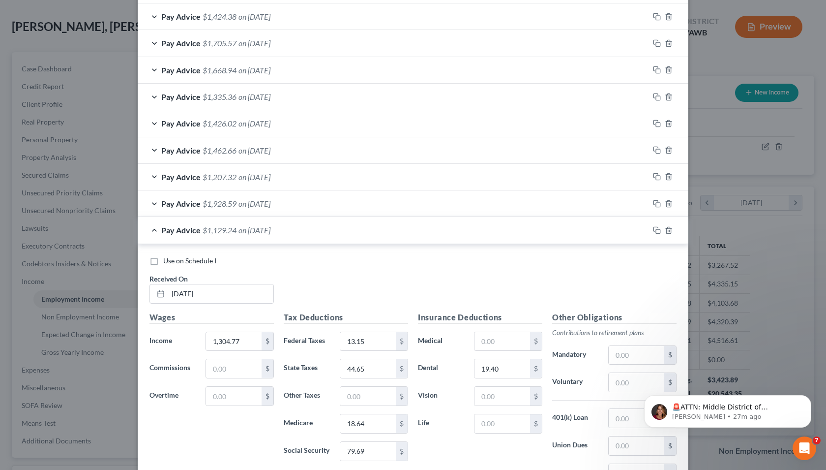
click at [150, 203] on div "Pay Advice $1,928.59 on [DATE]" at bounding box center [394, 203] width 512 height 26
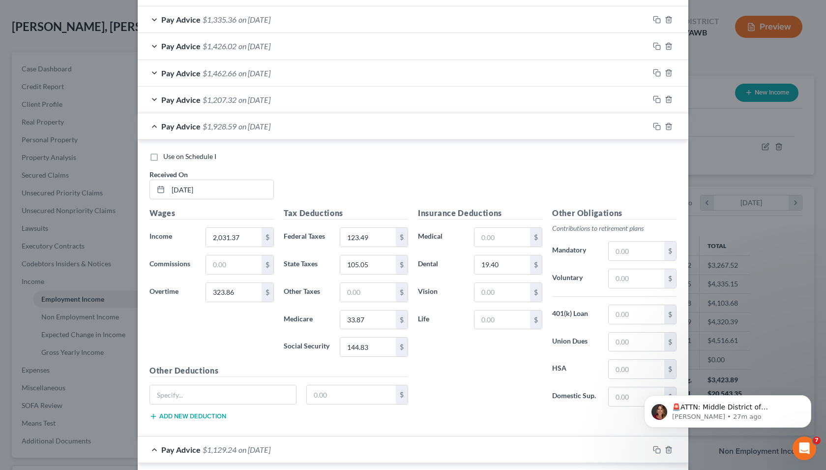
scroll to position [532, 0]
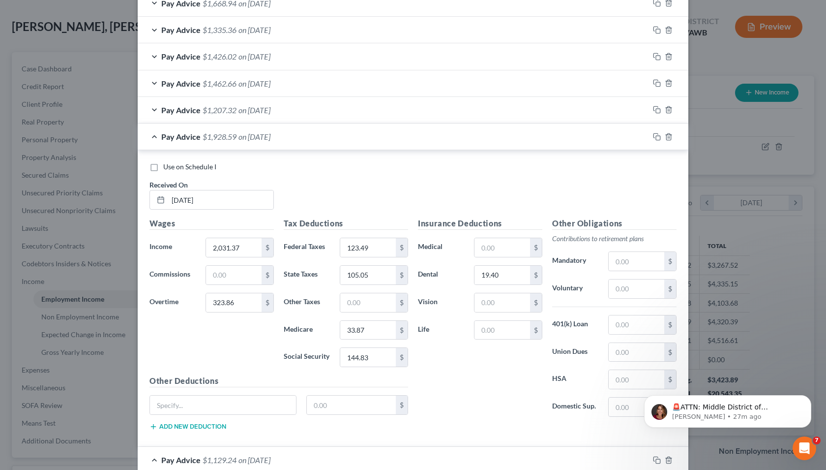
click at [150, 108] on div "Pay Advice $1,207.32 on [DATE]" at bounding box center [394, 110] width 512 height 26
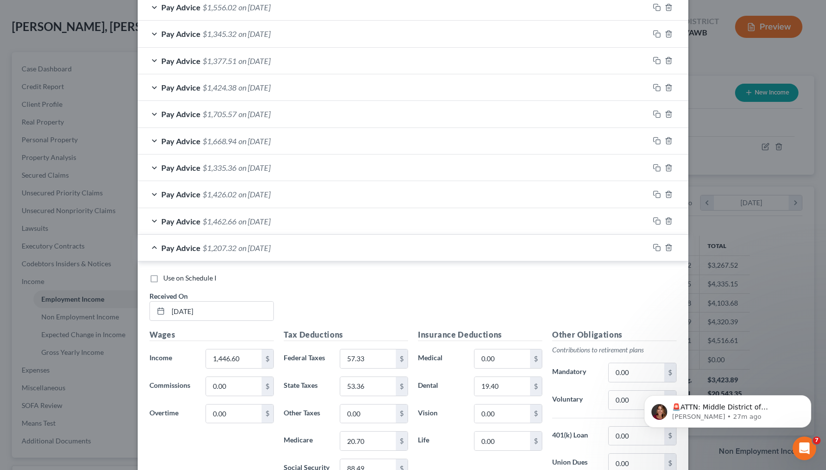
scroll to position [388, 0]
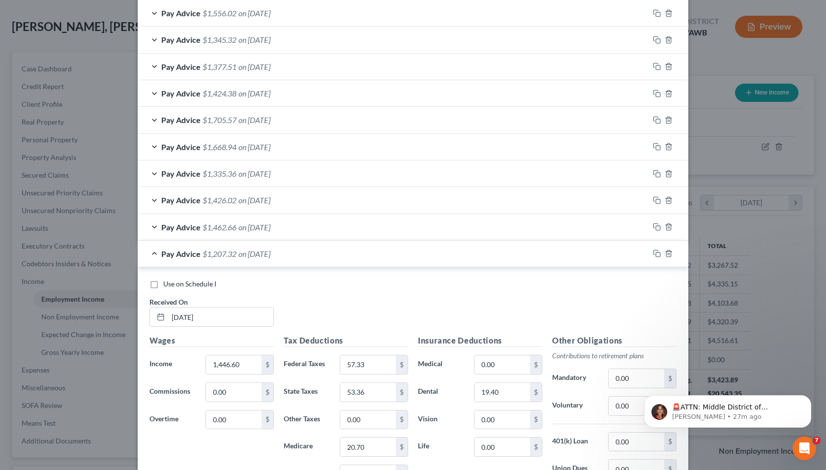
click at [150, 255] on div "Pay Advice $1,207.32 on [DATE]" at bounding box center [394, 254] width 512 height 26
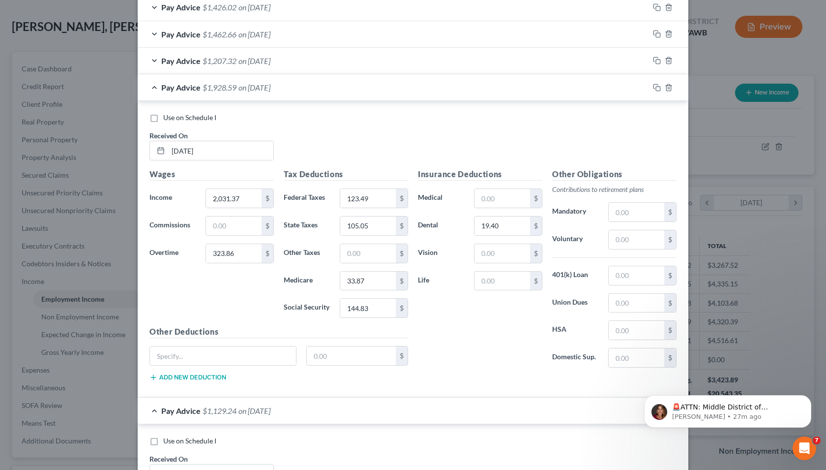
scroll to position [577, 0]
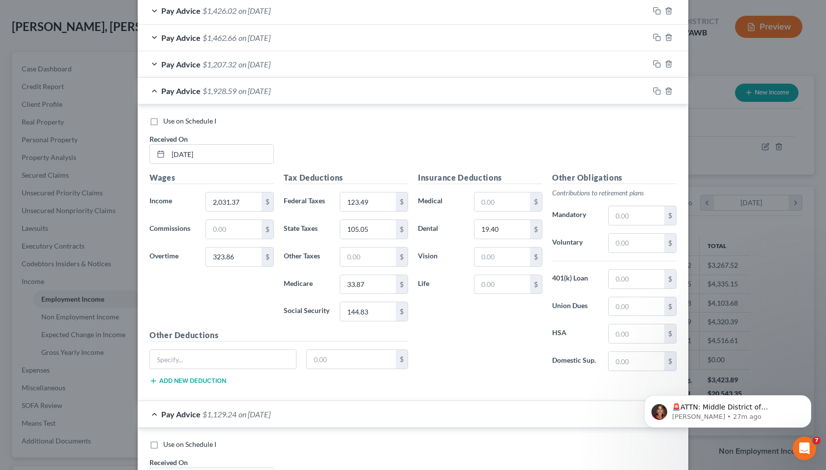
click at [151, 63] on div "Pay Advice $1,207.32 on [DATE]" at bounding box center [394, 64] width 512 height 26
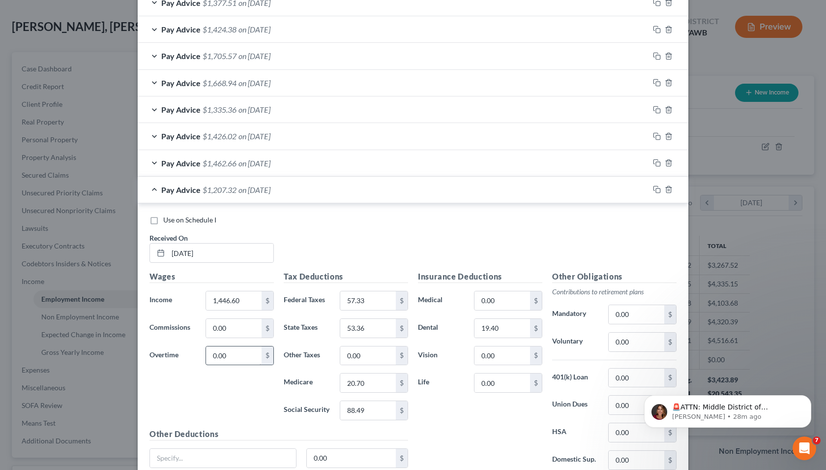
scroll to position [417, 0]
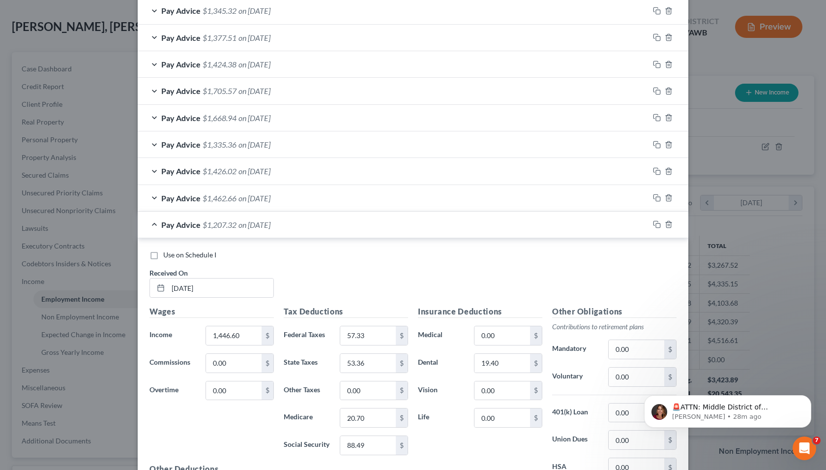
click at [151, 227] on div "Pay Advice $1,207.32 on [DATE]" at bounding box center [394, 224] width 512 height 26
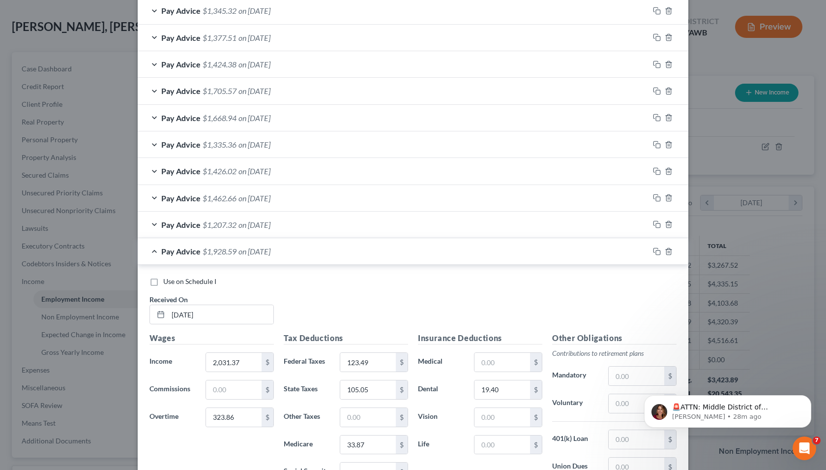
click at [153, 226] on div "Pay Advice $1,207.32 on [DATE]" at bounding box center [394, 224] width 512 height 26
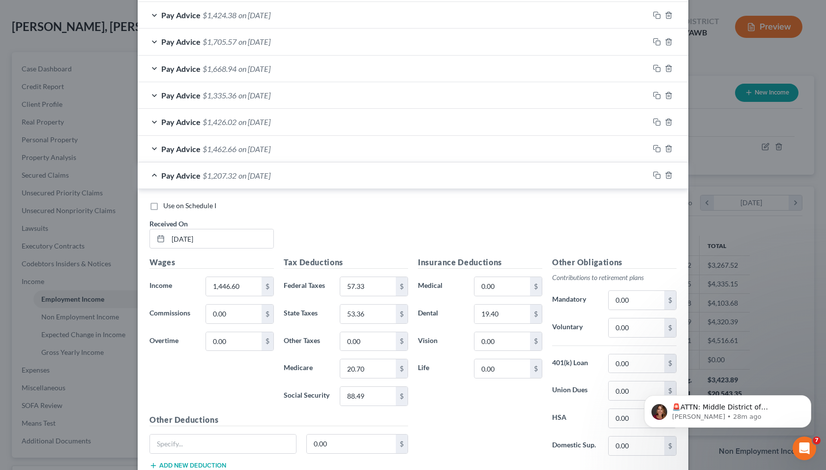
scroll to position [407, 0]
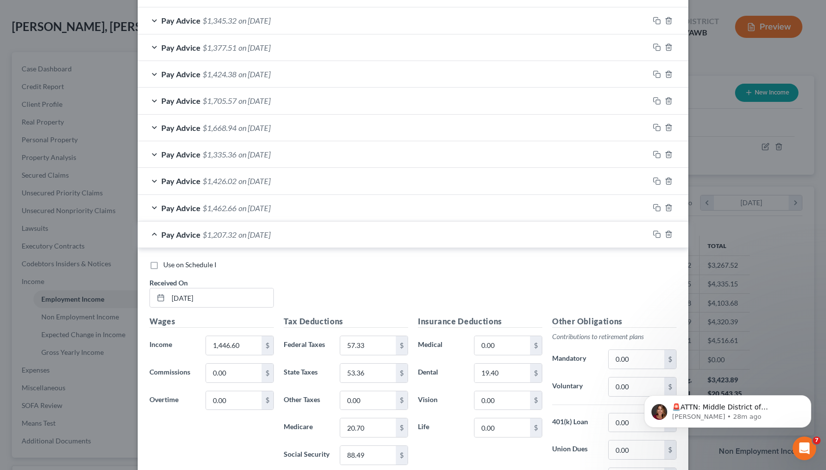
click at [151, 207] on div "Pay Advice $1,462.66 on [DATE]" at bounding box center [394, 208] width 512 height 26
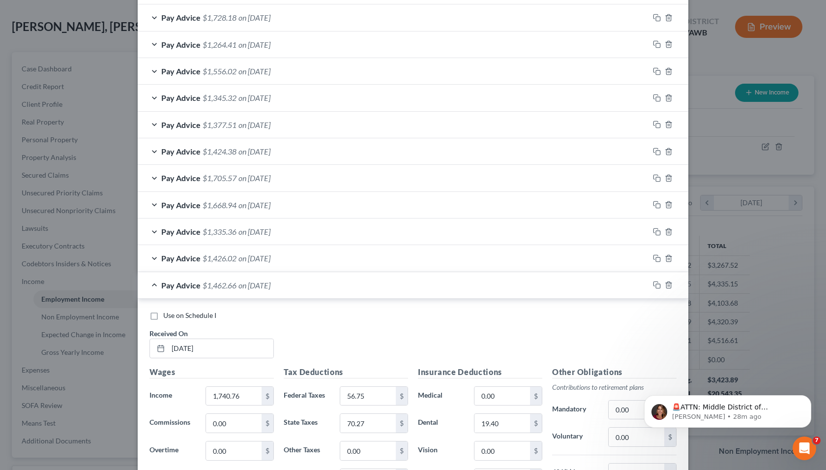
scroll to position [324, 0]
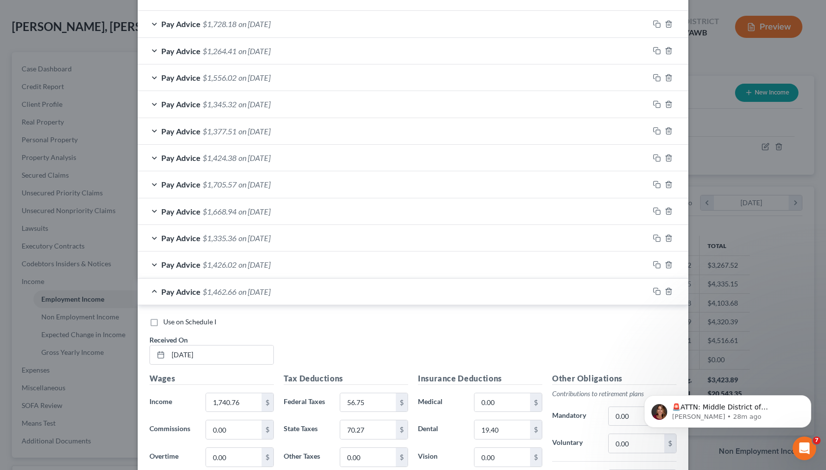
click at [150, 264] on div "Pay Advice $1,426.02 on [DATE]" at bounding box center [394, 264] width 512 height 26
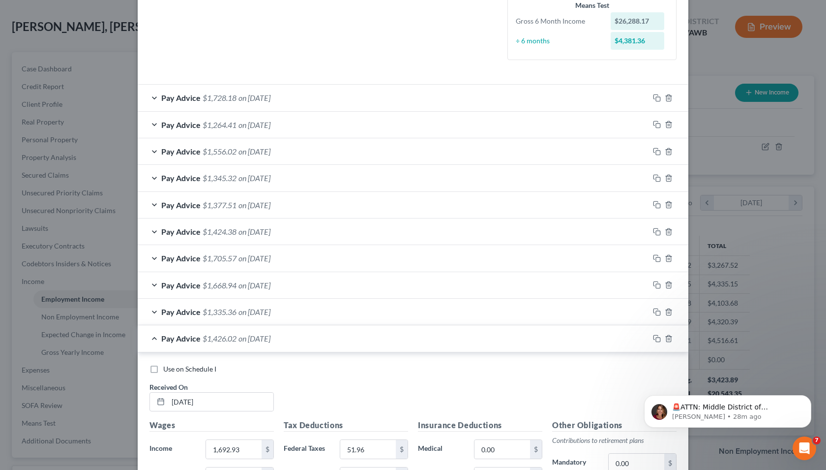
scroll to position [249, 0]
click at [152, 102] on div "Pay Advice $1,728.18 on [DATE]" at bounding box center [394, 99] width 512 height 26
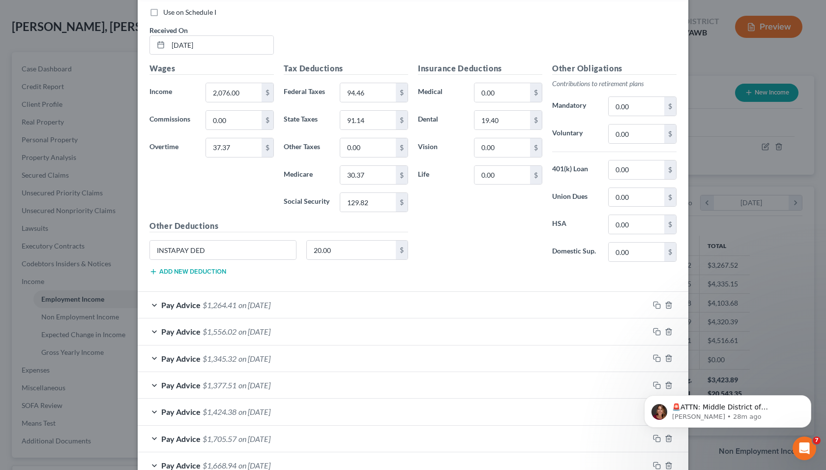
scroll to position [365, 0]
drag, startPoint x: 218, startPoint y: 250, endPoint x: 131, endPoint y: 248, distance: 87.1
click at [131, 248] on div "Edit Income Source × Employment Type * Select Full or [DEMOGRAPHIC_DATA] Employ…" at bounding box center [413, 235] width 826 height 470
click at [334, 251] on input "20.00" at bounding box center [352, 250] width 90 height 19
click at [151, 305] on div "Pay Advice $1,264.41 on [DATE]" at bounding box center [394, 306] width 512 height 26
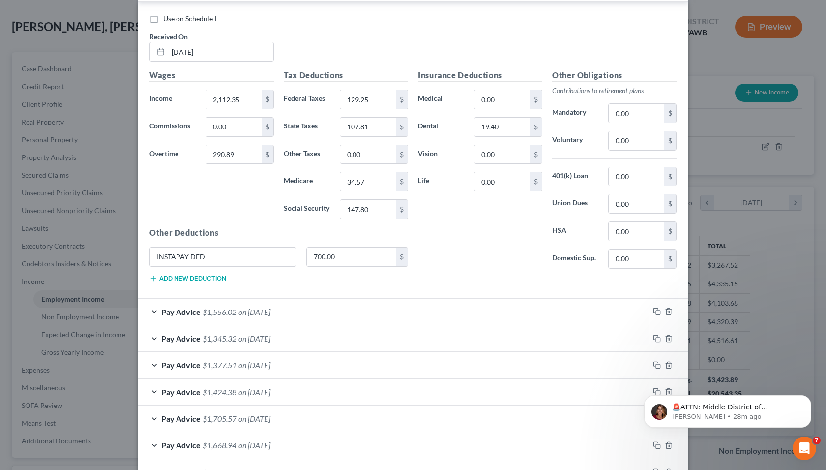
scroll to position [699, 0]
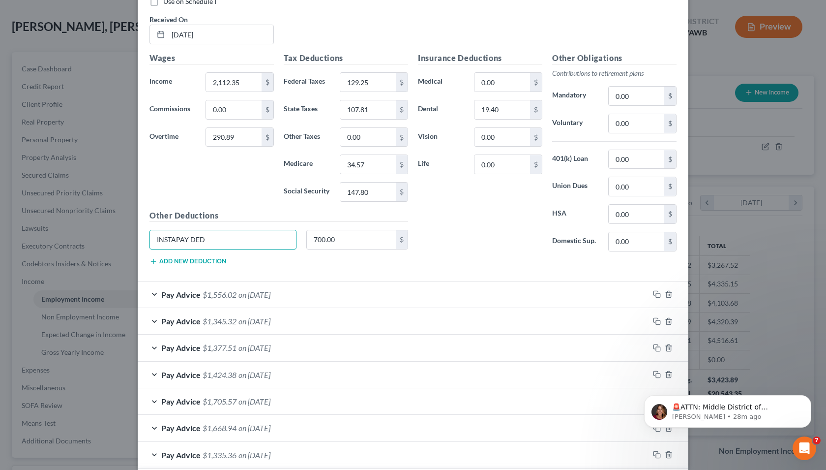
drag, startPoint x: 214, startPoint y: 241, endPoint x: 124, endPoint y: 240, distance: 90.5
click at [124, 240] on div "Edit Income Source × Employment Type * Select Full or [DEMOGRAPHIC_DATA] Employ…" at bounding box center [413, 235] width 826 height 470
drag, startPoint x: 324, startPoint y: 239, endPoint x: 343, endPoint y: 238, distance: 19.2
click at [343, 238] on input "700.00" at bounding box center [352, 239] width 90 height 19
click at [153, 295] on div "Pay Advice $1,556.02 on [DATE]" at bounding box center [394, 294] width 512 height 26
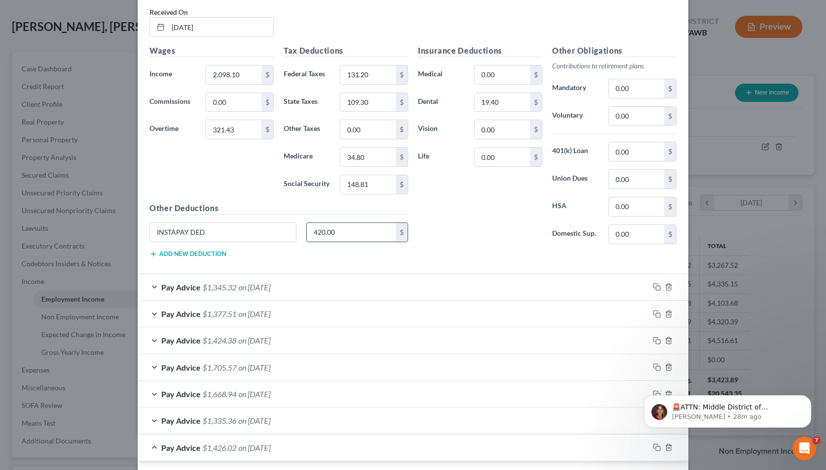
scroll to position [1030, 0]
click at [354, 237] on input "420.00" at bounding box center [352, 231] width 90 height 19
click at [210, 234] on input "INSTAPAY DED" at bounding box center [223, 231] width 146 height 19
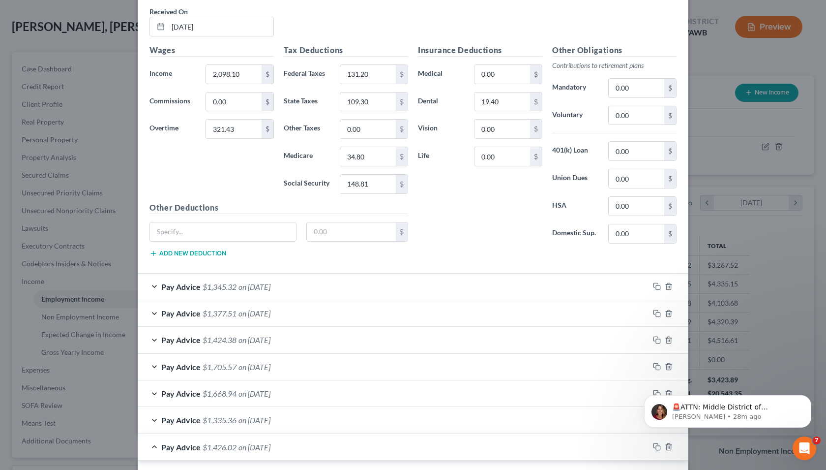
click at [148, 287] on div "Pay Advice $1,345.32 on [DATE]" at bounding box center [394, 286] width 512 height 26
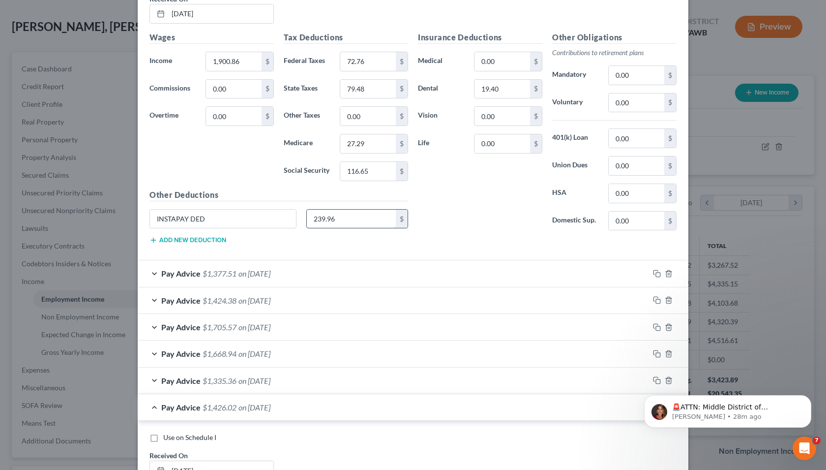
scroll to position [1369, 0]
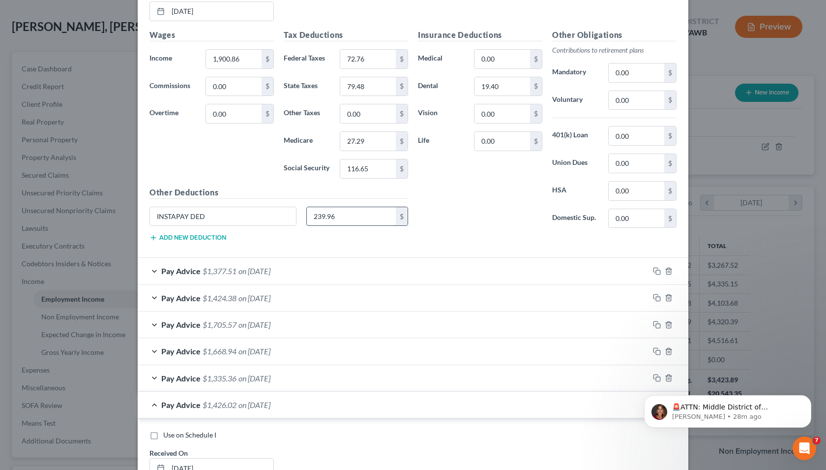
click at [342, 222] on input "239.96" at bounding box center [352, 216] width 90 height 19
click at [233, 221] on input "INSTAPAY DED" at bounding box center [223, 216] width 146 height 19
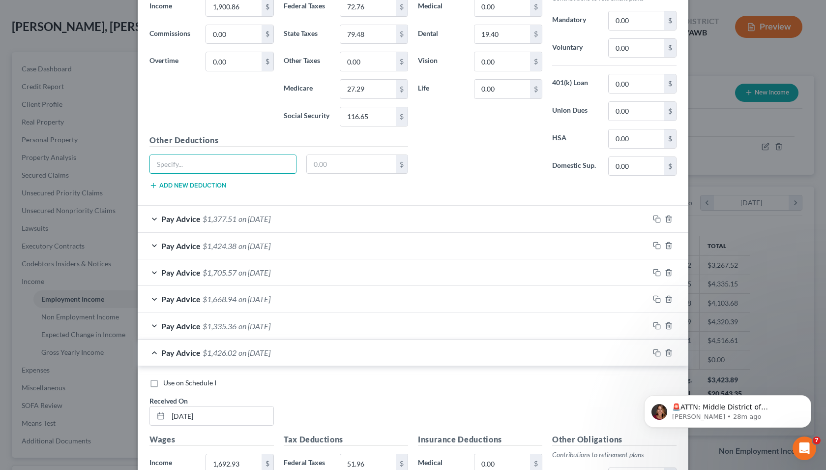
scroll to position [1423, 0]
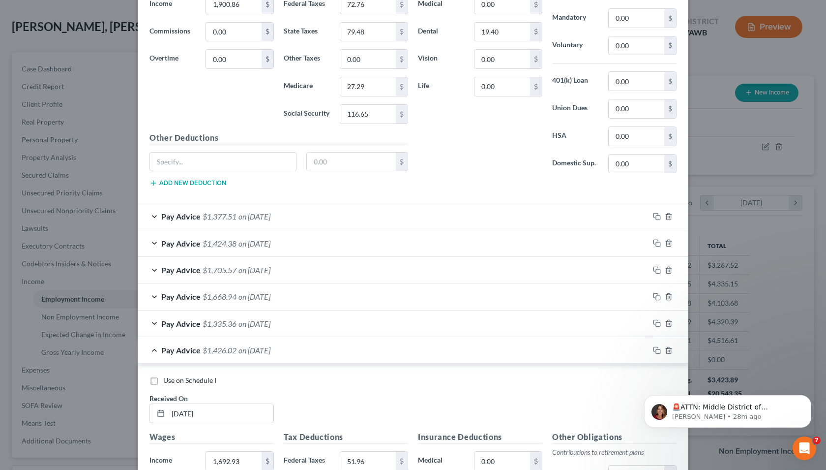
click at [152, 214] on div "Pay Advice $1,377.51 on [DATE]" at bounding box center [394, 216] width 512 height 26
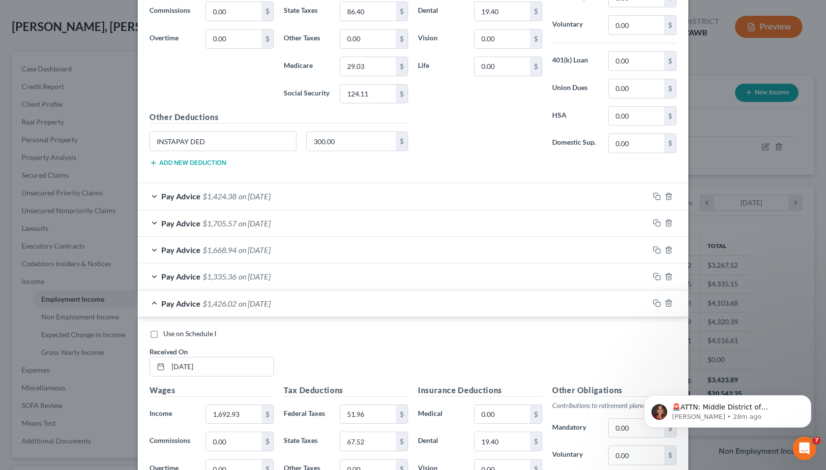
scroll to position [1768, 0]
click at [348, 140] on input "300.00" at bounding box center [352, 140] width 90 height 19
click at [216, 146] on input "INSTAPAY DED" at bounding box center [223, 140] width 146 height 19
type input "I"
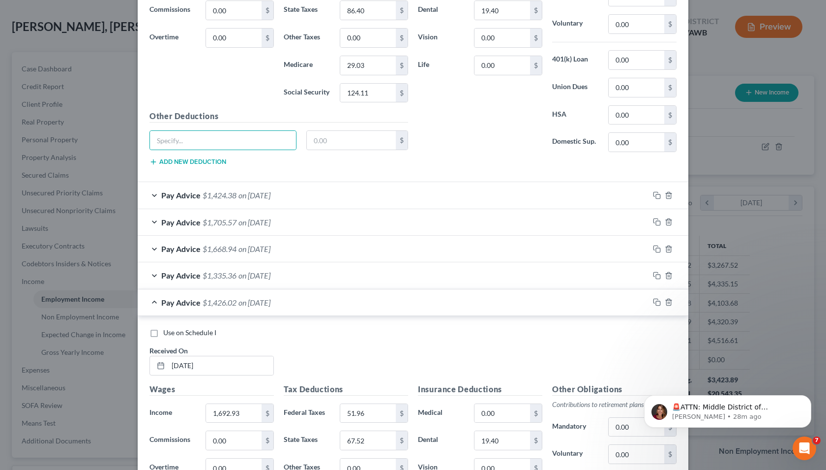
click at [147, 192] on div "Pay Advice $1,424.38 on [DATE]" at bounding box center [394, 195] width 512 height 26
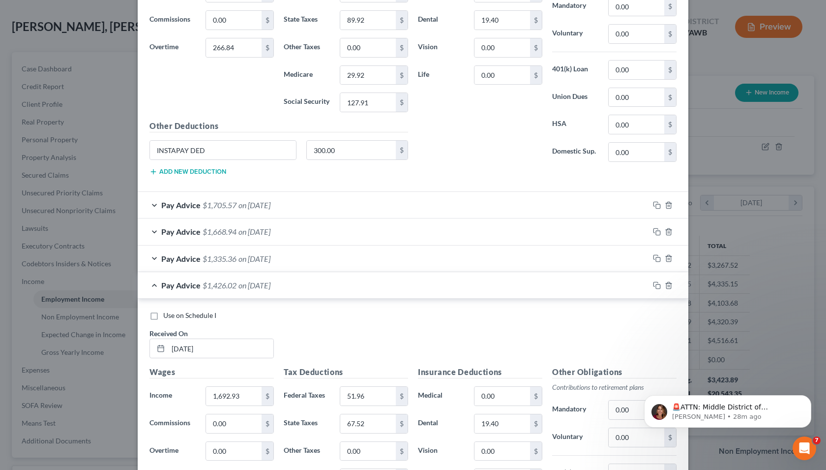
scroll to position [2091, 0]
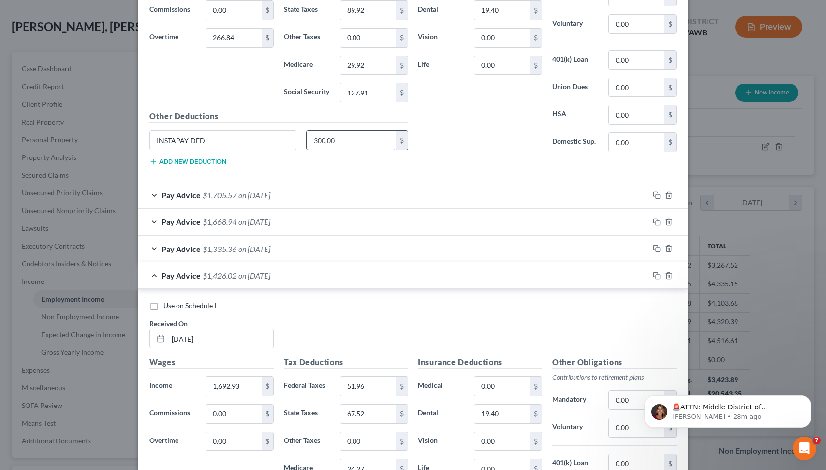
click at [337, 141] on input "300.00" at bounding box center [352, 140] width 90 height 19
click at [203, 142] on input "INSTAPAY DED" at bounding box center [223, 140] width 146 height 19
type input "I"
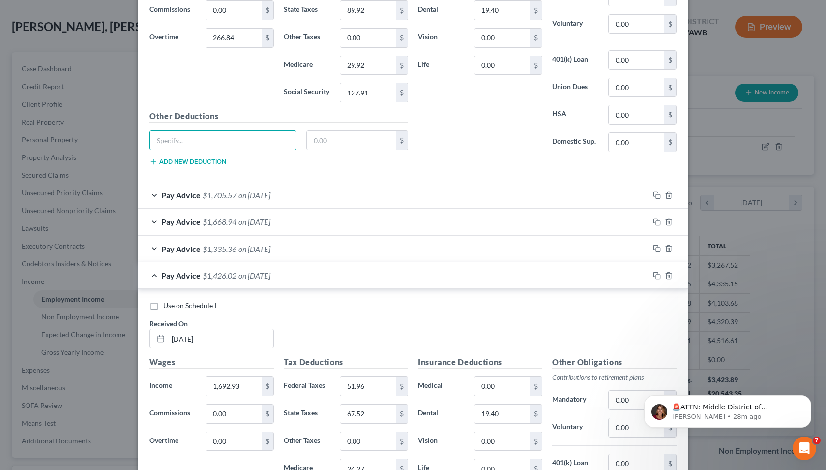
click at [151, 196] on div "Pay Advice $1,705.57 on [DATE]" at bounding box center [394, 195] width 512 height 26
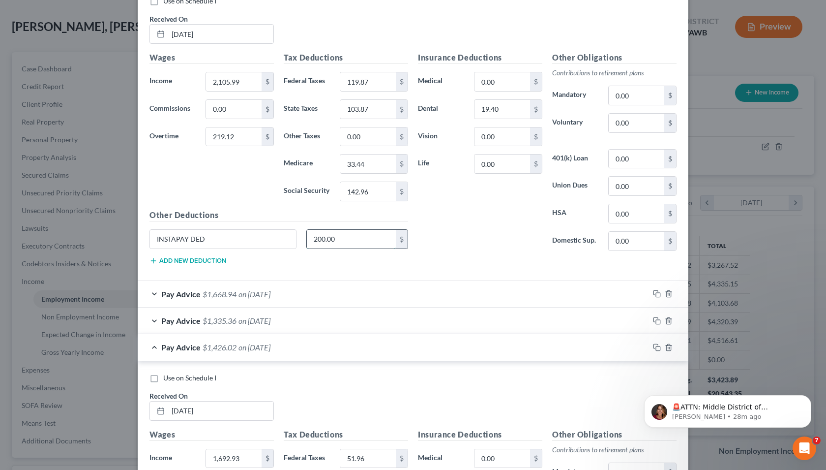
click at [349, 230] on div "Other Deductions INSTAPAY DED 200.00 $ Add new deduction" at bounding box center [279, 240] width 269 height 63
click at [201, 242] on input "INSTAPAY DED" at bounding box center [223, 240] width 146 height 19
click at [229, 241] on input "INSTAPAY DED" at bounding box center [223, 240] width 146 height 19
drag, startPoint x: 223, startPoint y: 242, endPoint x: 144, endPoint y: 241, distance: 79.2
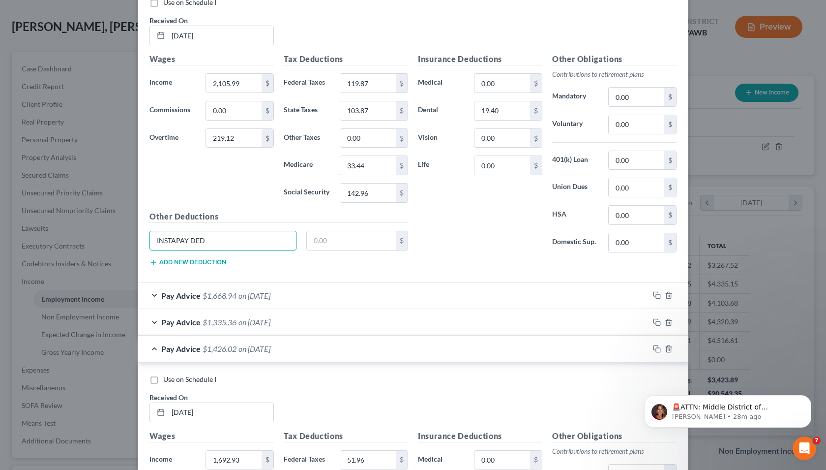
click at [145, 241] on div "INSTAPAY DED" at bounding box center [223, 241] width 157 height 20
click at [152, 294] on div "Pay Advice $1,668.94 on [DATE]" at bounding box center [394, 295] width 512 height 26
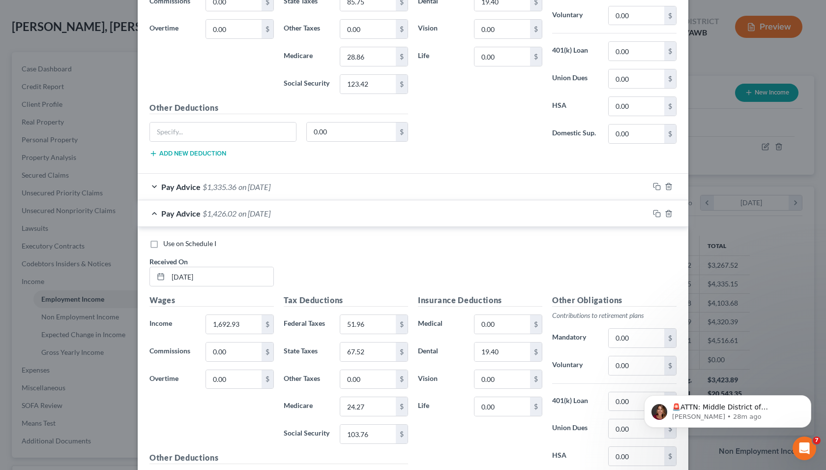
scroll to position [2750, 0]
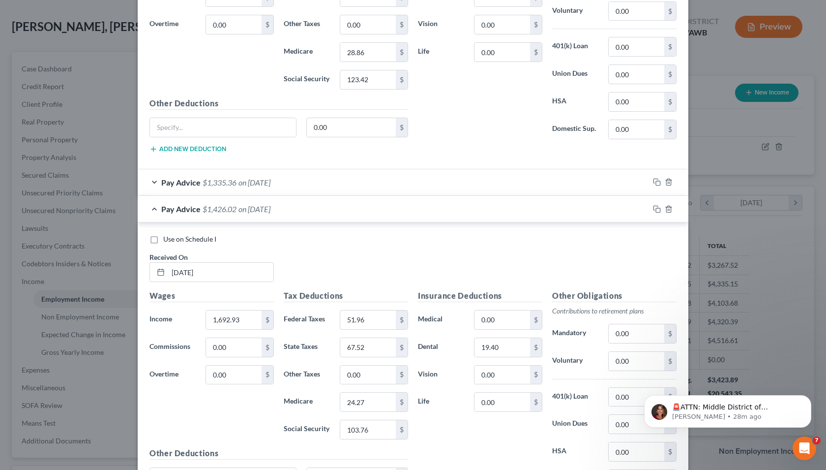
click at [153, 183] on div "Pay Advice $1,335.36 on [DATE]" at bounding box center [394, 182] width 512 height 26
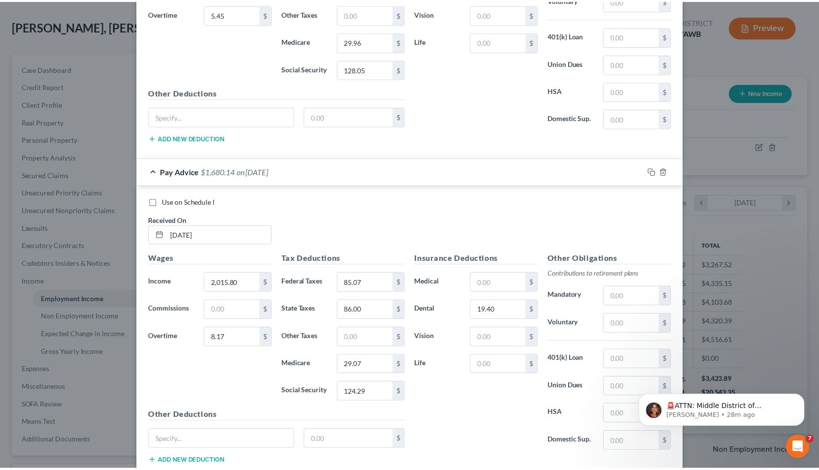
scroll to position [5087, 0]
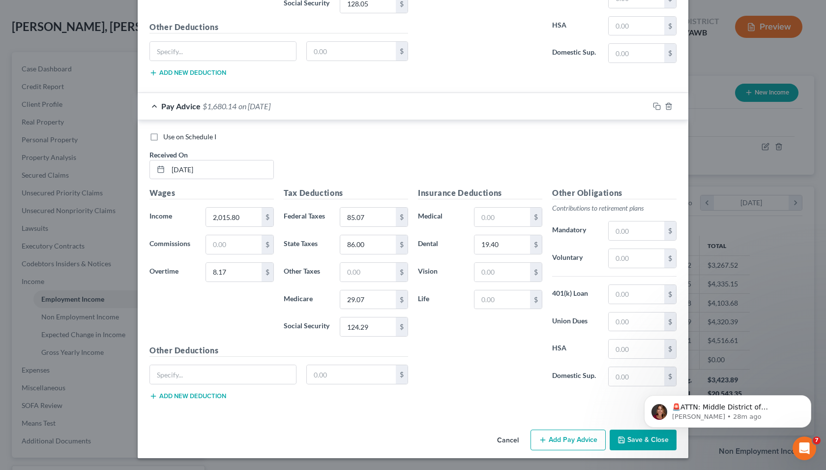
click at [650, 445] on button "Save & Close" at bounding box center [643, 439] width 67 height 21
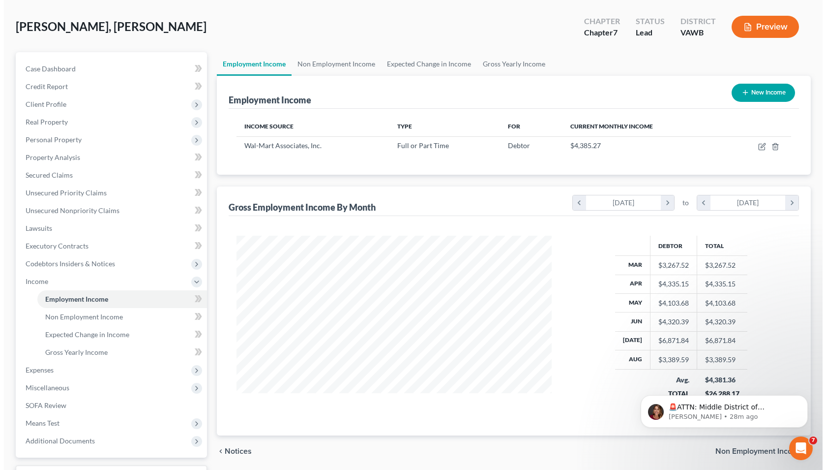
scroll to position [124, 0]
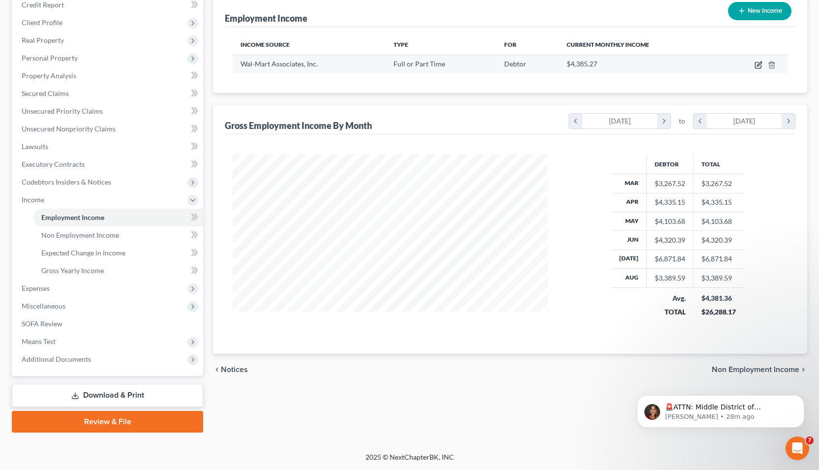
click at [758, 68] on icon "button" at bounding box center [758, 65] width 8 height 8
select select "0"
select select "2"
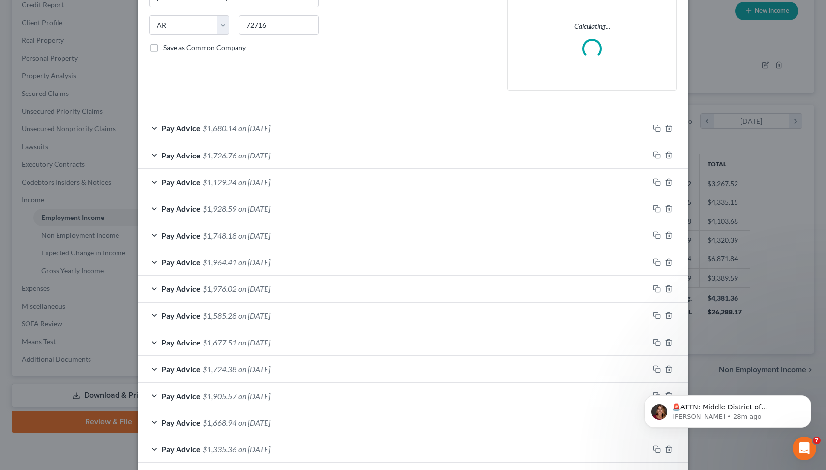
scroll to position [190, 0]
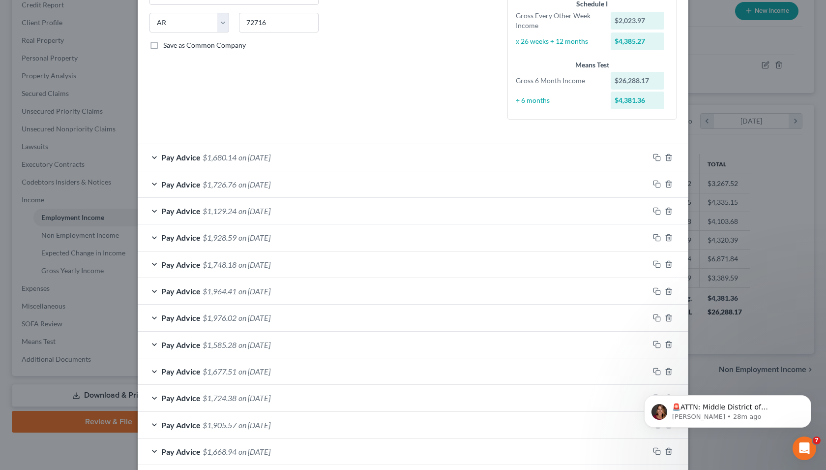
click at [149, 157] on div "Pay Advice $1,680.14 on [DATE]" at bounding box center [394, 157] width 512 height 26
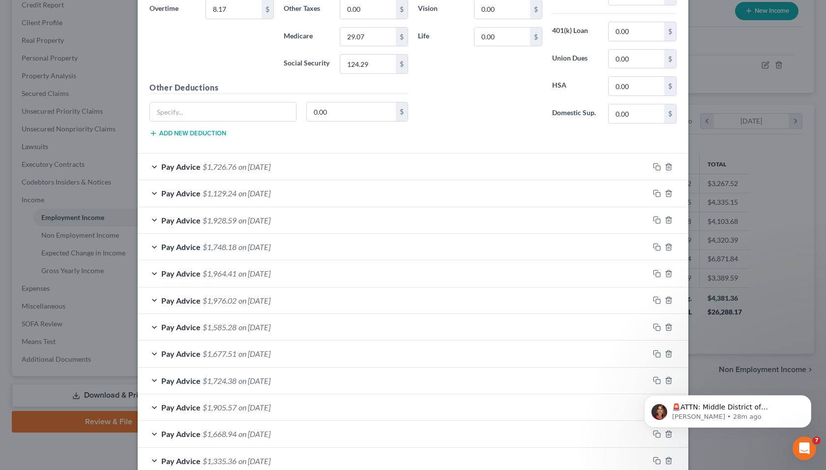
scroll to position [506, 0]
click at [153, 166] on div "Pay Advice $1,726.76 on [DATE]" at bounding box center [394, 165] width 512 height 26
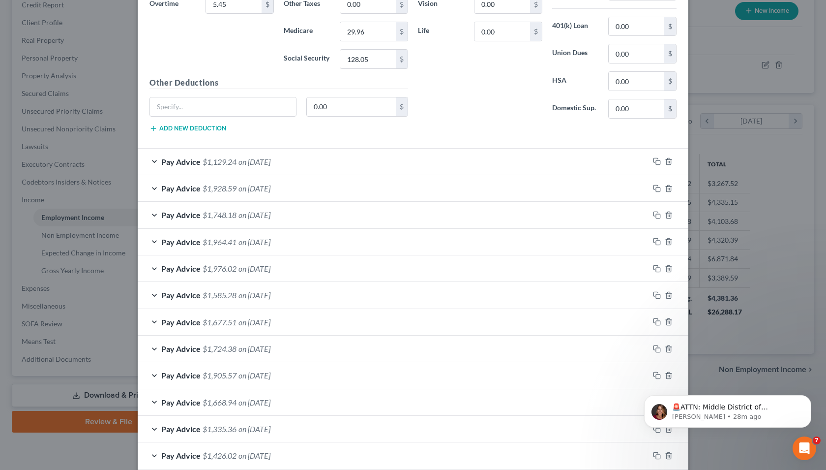
scroll to position [834, 0]
click at [151, 162] on div "Pay Advice $1,129.24 on [DATE]" at bounding box center [394, 160] width 512 height 26
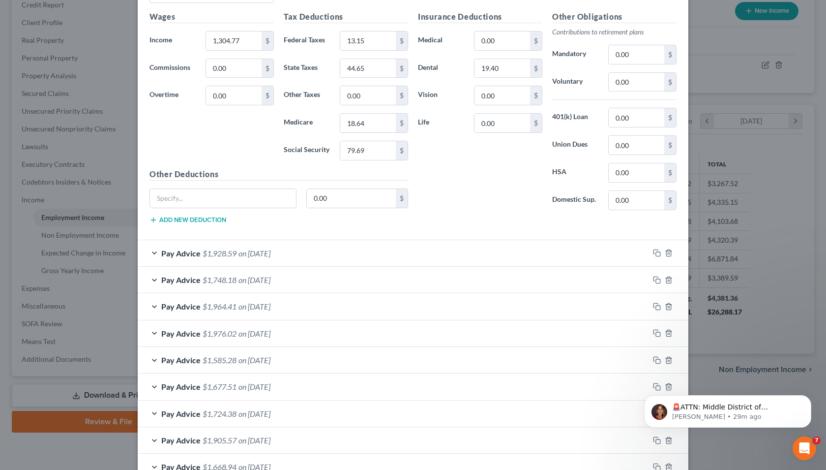
scroll to position [1067, 0]
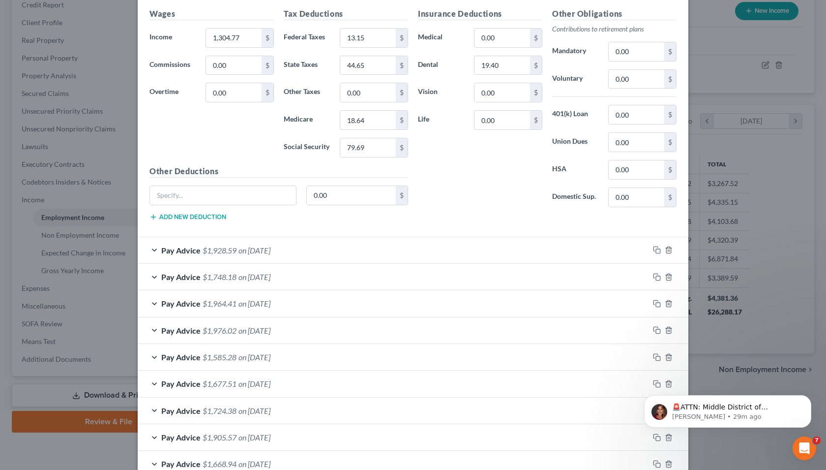
click at [151, 249] on div "Pay Advice $1,928.59 on [DATE]" at bounding box center [394, 250] width 512 height 26
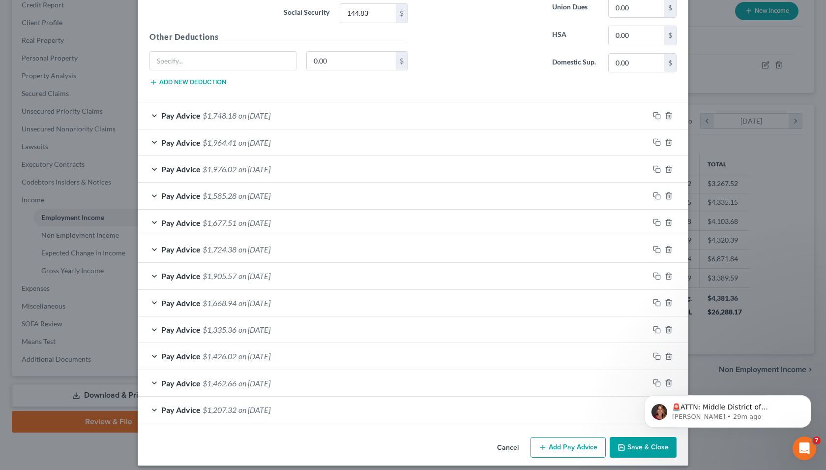
scroll to position [1526, 0]
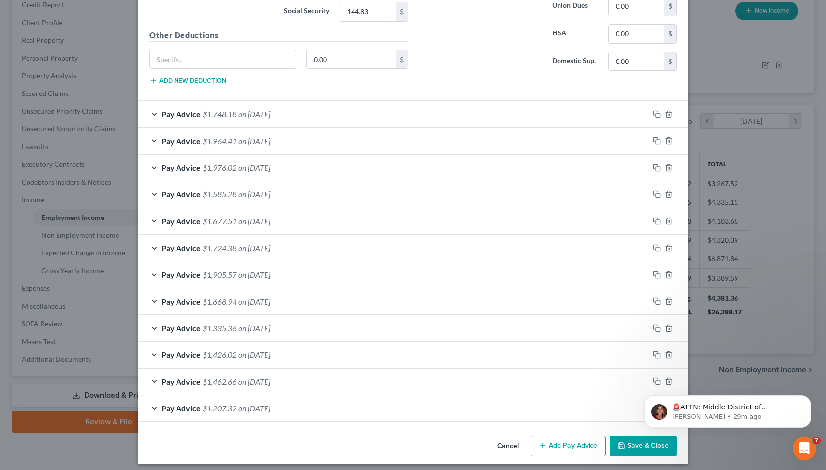
click at [151, 115] on div "Pay Advice $1,748.18 on [DATE]" at bounding box center [394, 114] width 512 height 26
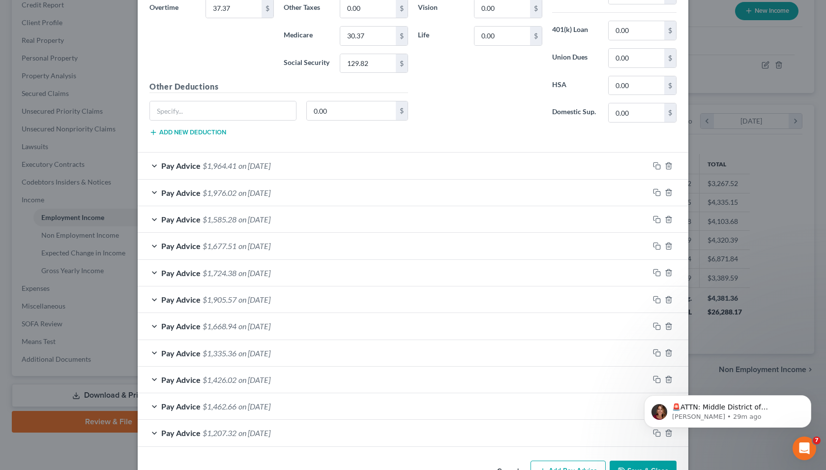
scroll to position [1798, 0]
click at [152, 164] on div "Pay Advice $1,964.41 on [DATE]" at bounding box center [394, 164] width 512 height 26
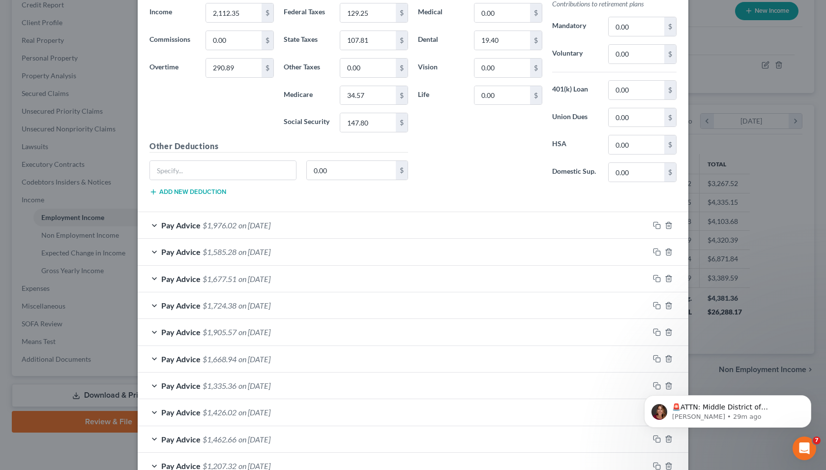
scroll to position [2124, 0]
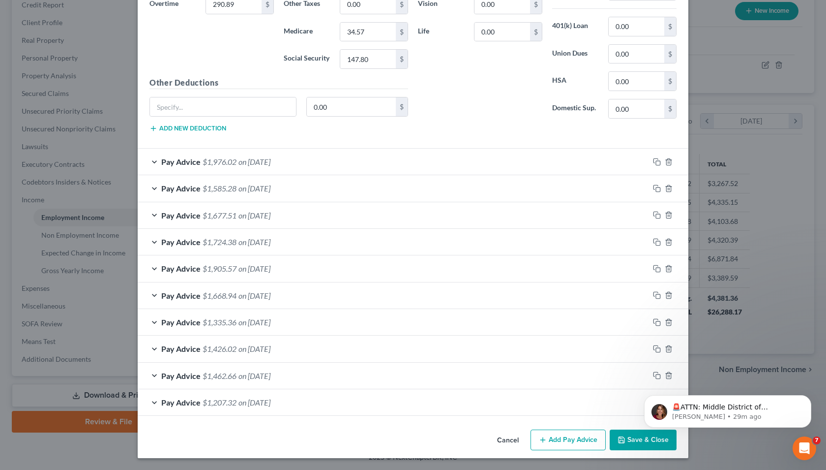
click at [154, 161] on div "Pay Advice $1,976.02 on [DATE]" at bounding box center [394, 162] width 512 height 26
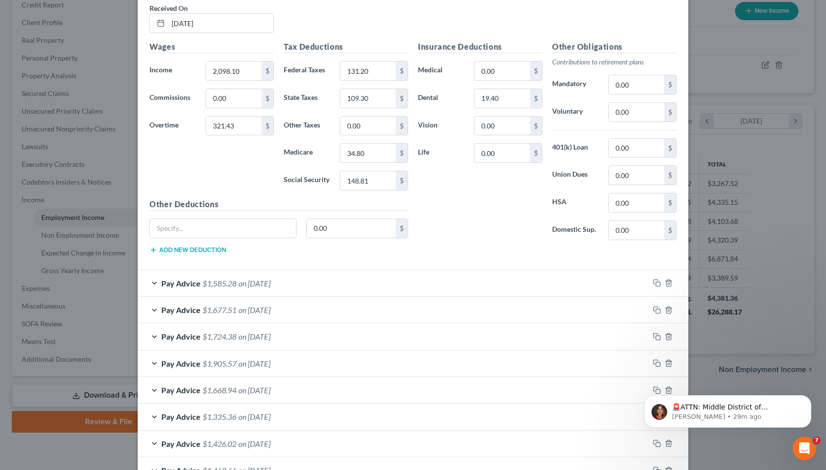
scroll to position [2420, 0]
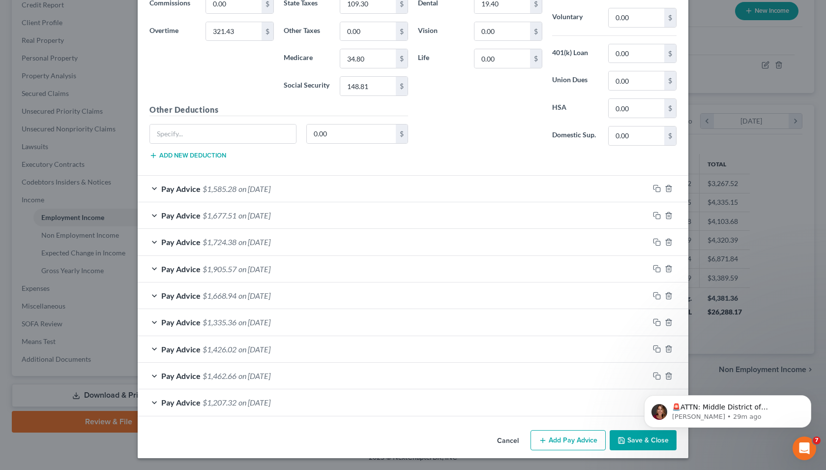
click at [152, 190] on div "Pay Advice $1,585.28 on [DATE]" at bounding box center [394, 189] width 512 height 26
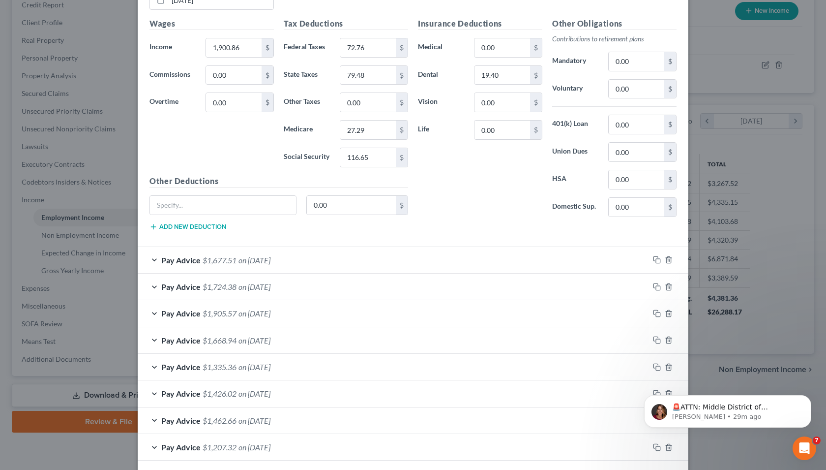
scroll to position [2717, 0]
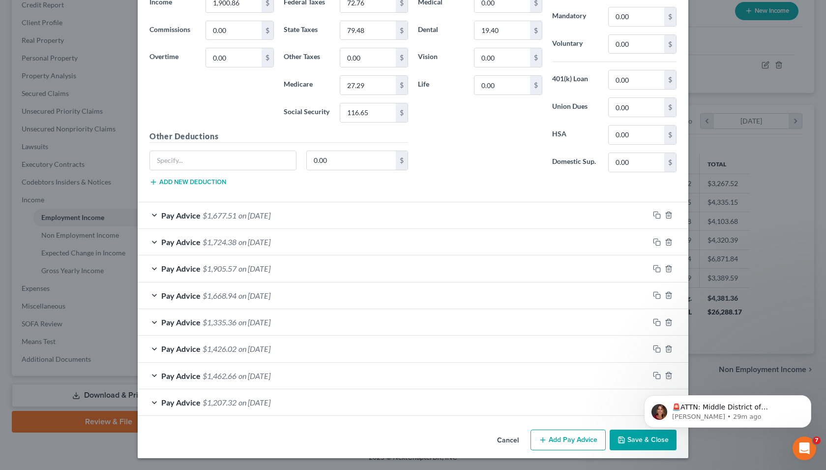
click at [153, 214] on div "Pay Advice $1,677.51 on [DATE]" at bounding box center [394, 215] width 512 height 26
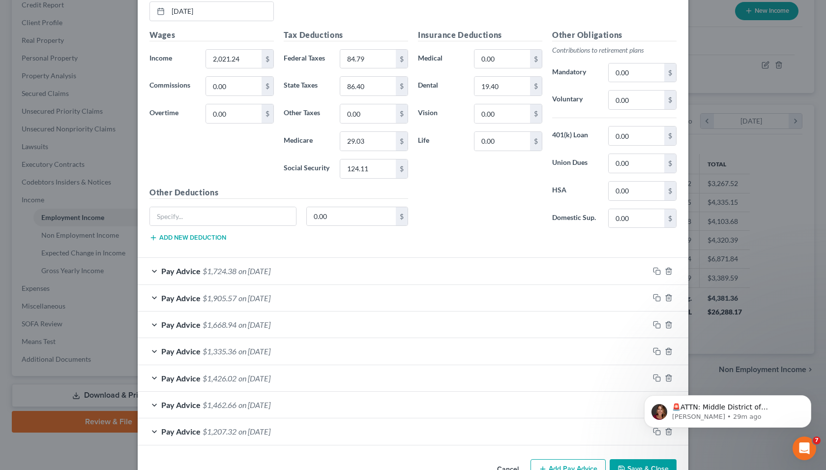
scroll to position [3013, 0]
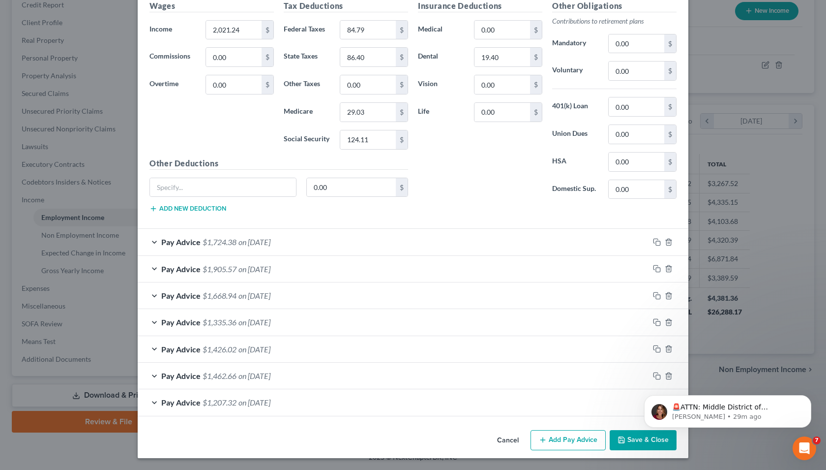
click at [147, 241] on div "Pay Advice $1,724.38 on [DATE]" at bounding box center [394, 242] width 512 height 26
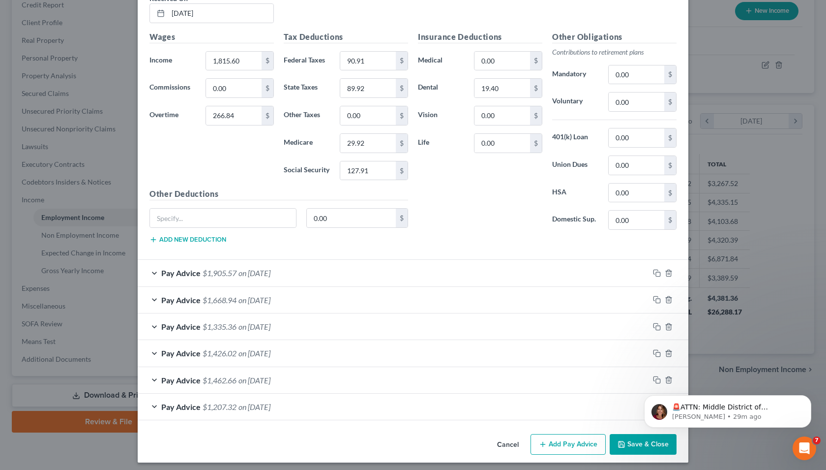
scroll to position [3310, 0]
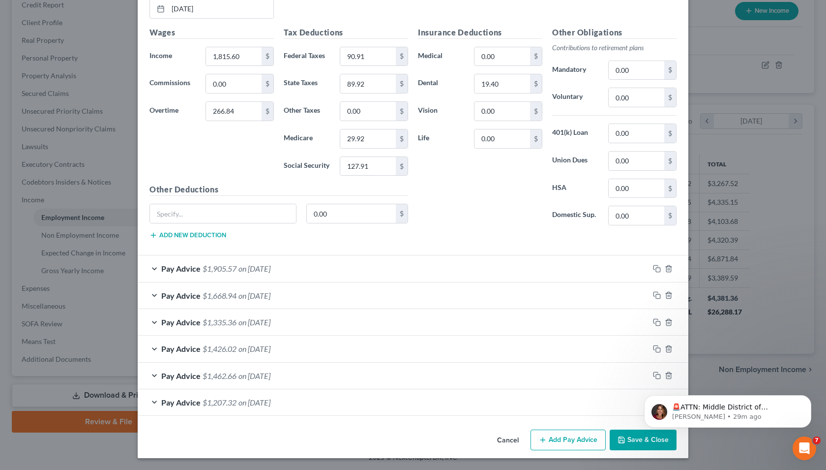
click at [152, 269] on div "Pay Advice $1,905.57 on [DATE]" at bounding box center [394, 268] width 512 height 26
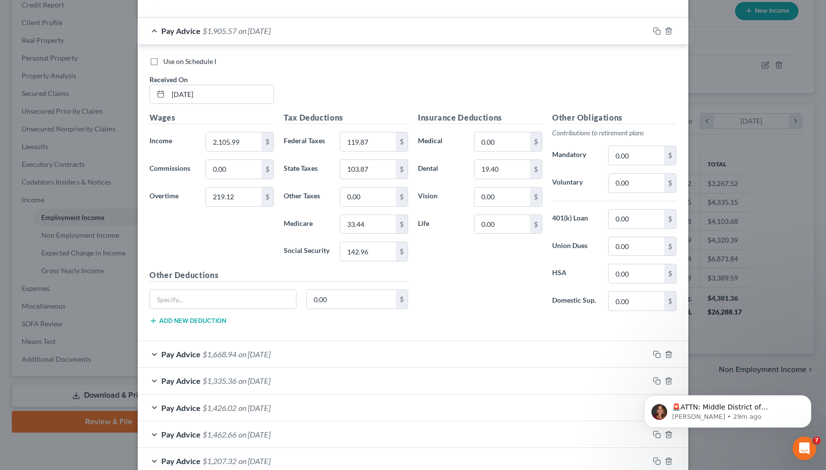
scroll to position [3606, 0]
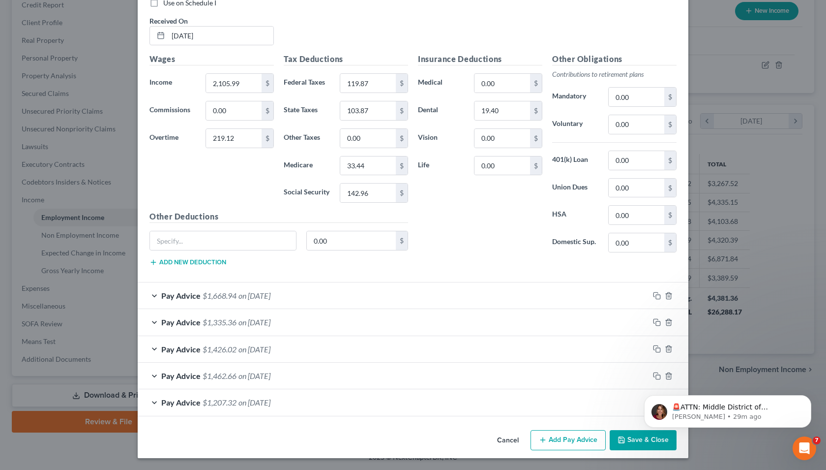
click at [152, 296] on div "Pay Advice $1,668.94 on [DATE]" at bounding box center [394, 295] width 512 height 26
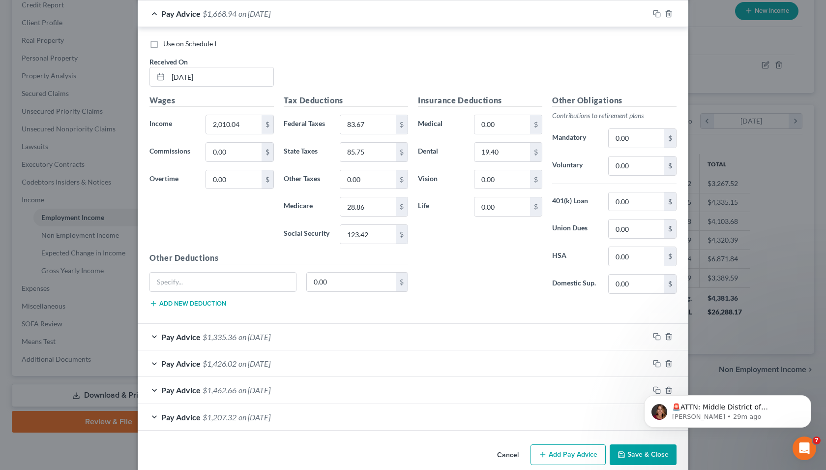
scroll to position [3902, 0]
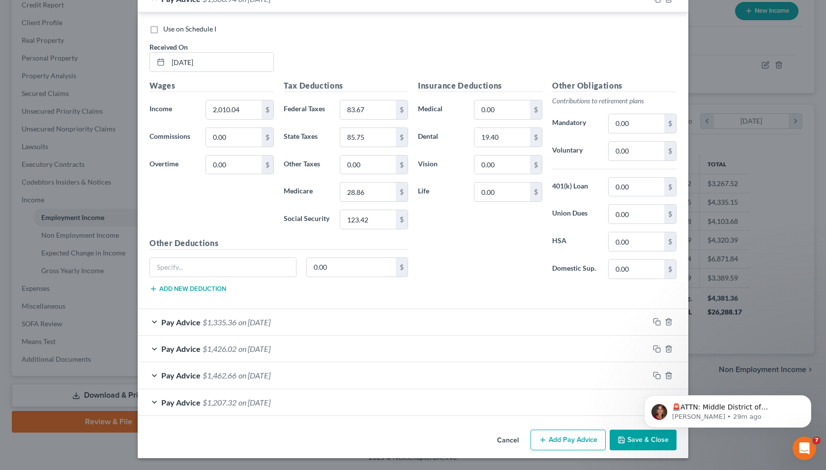
click at [152, 320] on div "Pay Advice $1,335.36 on [DATE]" at bounding box center [394, 322] width 512 height 26
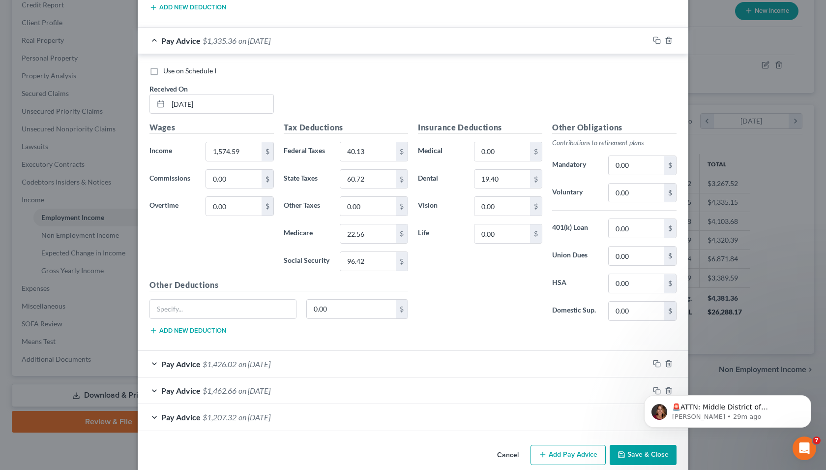
scroll to position [4198, 0]
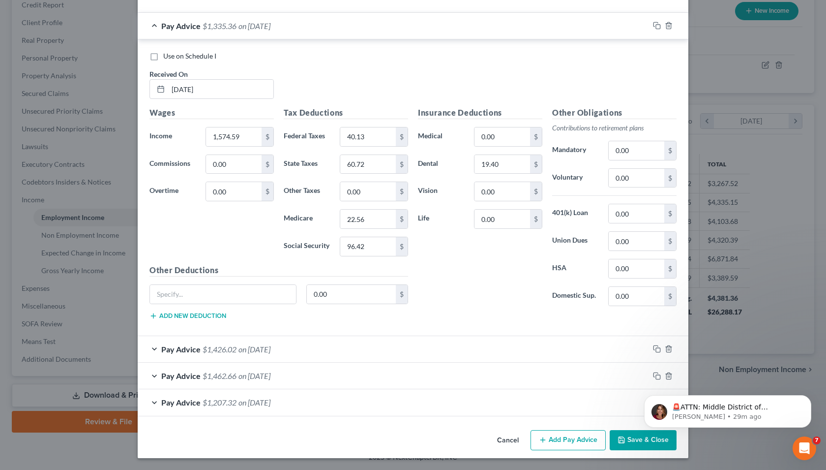
click at [152, 348] on div "Pay Advice $1,426.02 on [DATE]" at bounding box center [394, 349] width 512 height 26
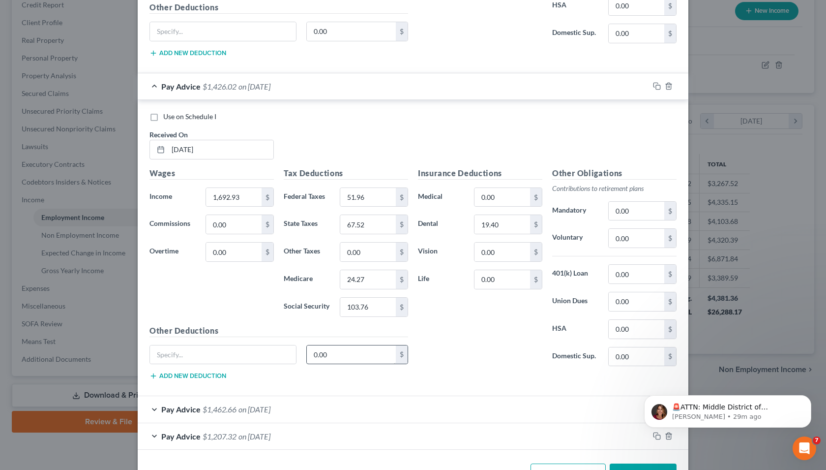
scroll to position [4495, 0]
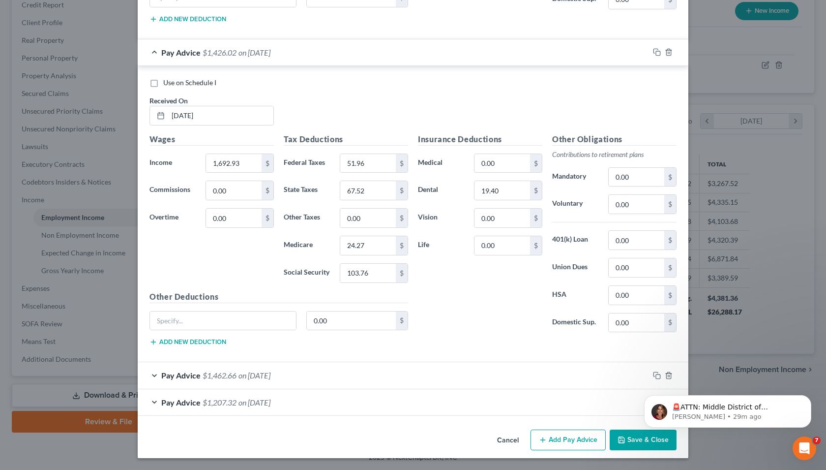
click at [151, 375] on div "Pay Advice $1,462.66 on [DATE]" at bounding box center [394, 375] width 512 height 26
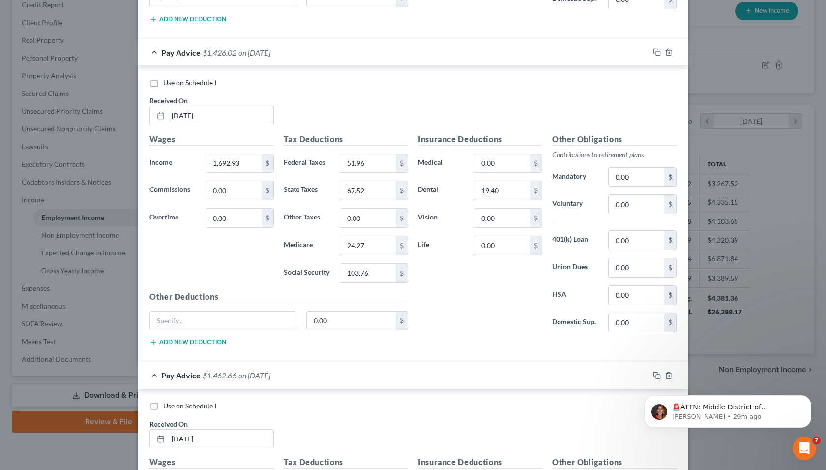
scroll to position [4791, 0]
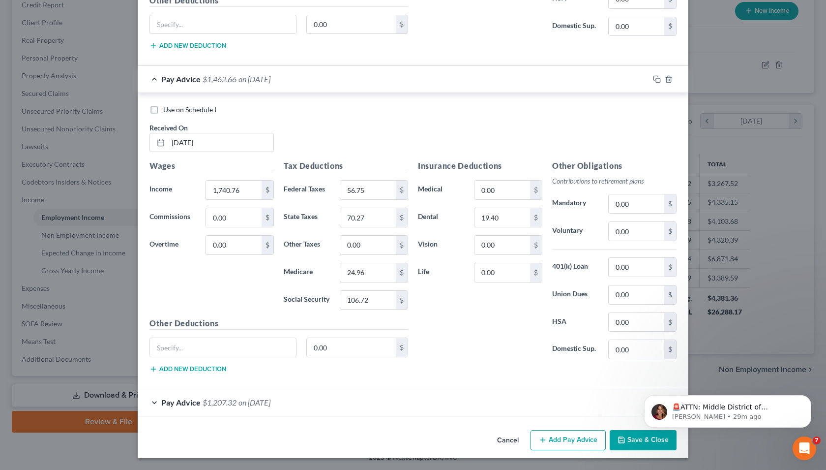
click at [151, 405] on div "Pay Advice $1,207.32 on [DATE]" at bounding box center [394, 402] width 512 height 26
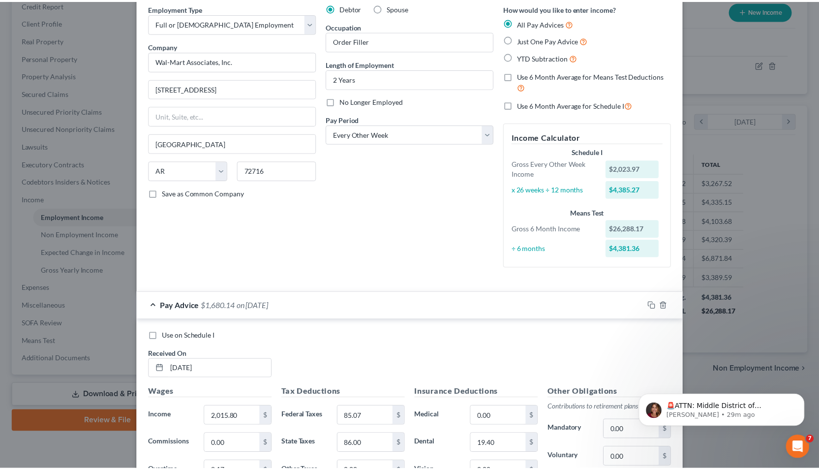
scroll to position [0, 0]
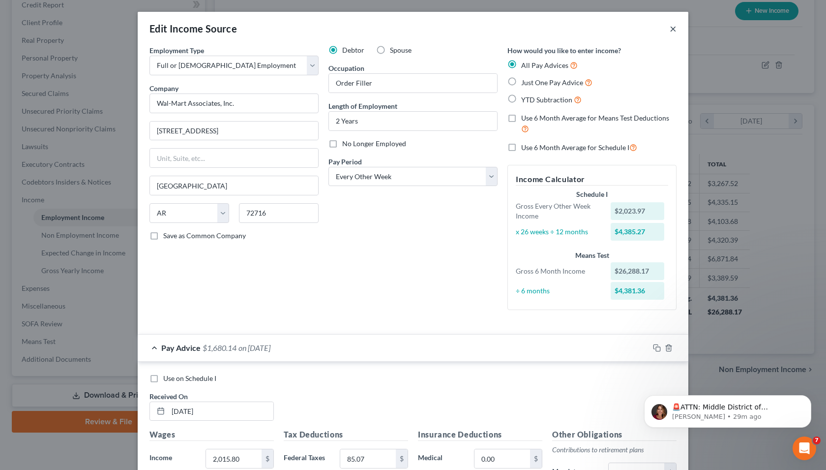
click at [670, 29] on button "×" at bounding box center [673, 29] width 7 height 12
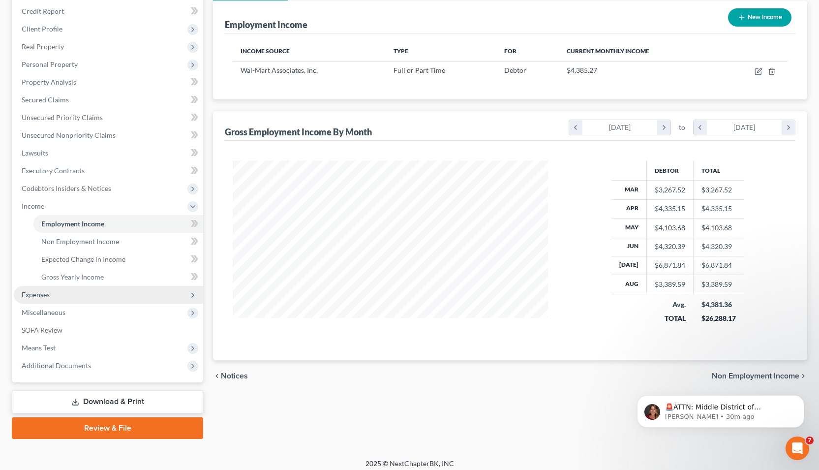
scroll to position [84, 0]
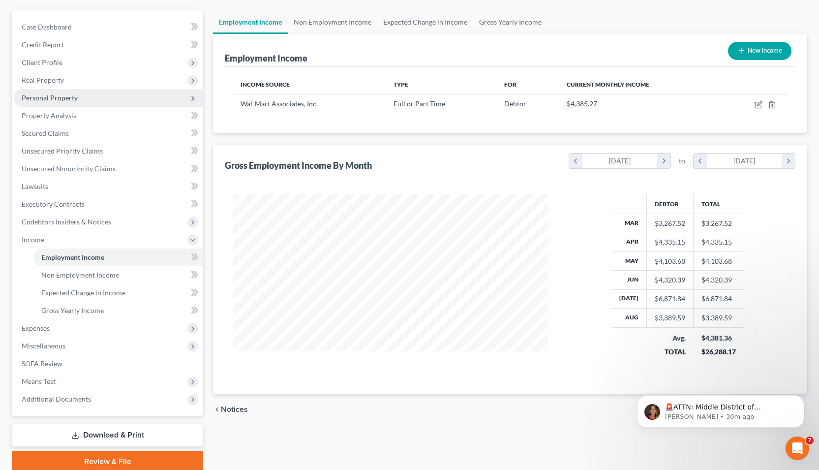
click at [69, 97] on span "Personal Property" at bounding box center [50, 97] width 56 height 8
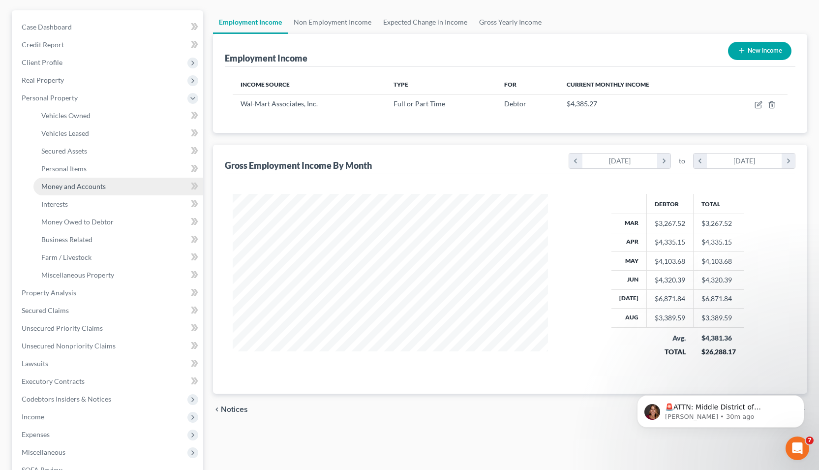
click at [87, 187] on span "Money and Accounts" at bounding box center [73, 186] width 64 height 8
